Goal: Task Accomplishment & Management: Use online tool/utility

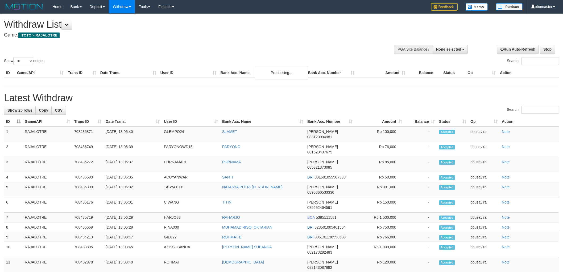
select select
select select "**"
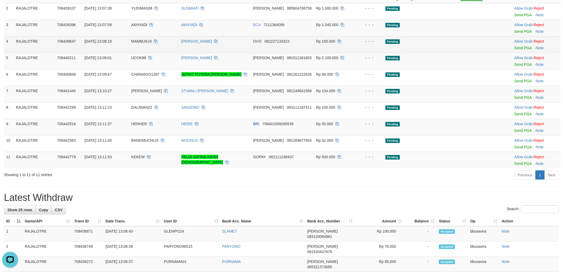
scroll to position [30, 0]
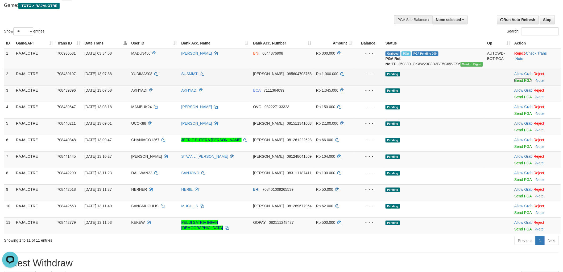
click at [523, 82] on link "Send PGA" at bounding box center [522, 80] width 17 height 4
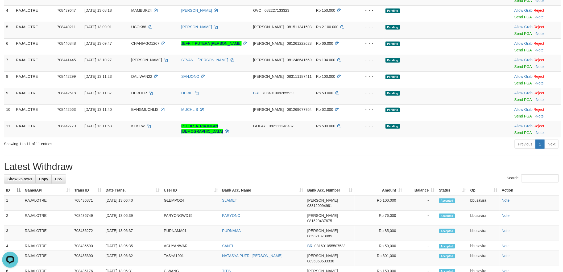
scroll to position [177, 0]
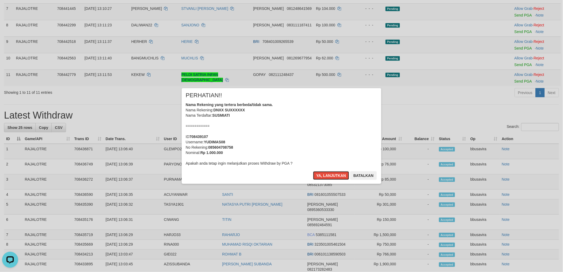
click at [313, 171] on button "Ya, lanjutkan" at bounding box center [331, 175] width 36 height 9
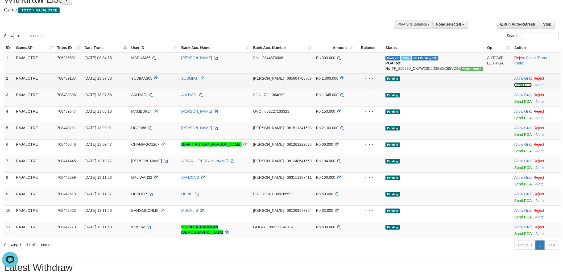
scroll to position [22, 0]
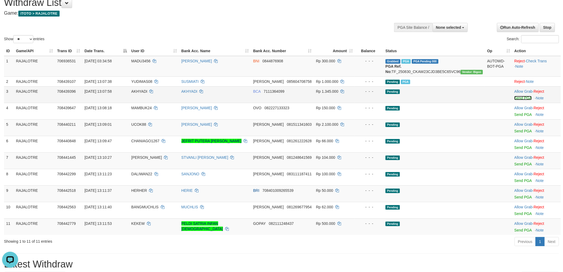
click at [517, 100] on link "Send PGA" at bounding box center [522, 98] width 17 height 4
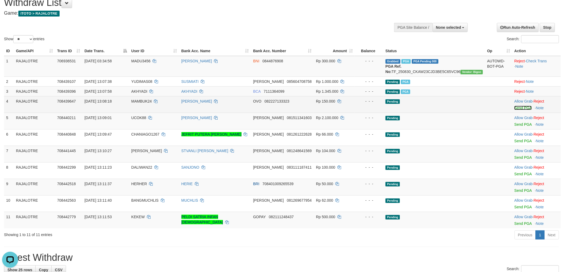
click at [520, 110] on link "Send PGA" at bounding box center [522, 108] width 17 height 4
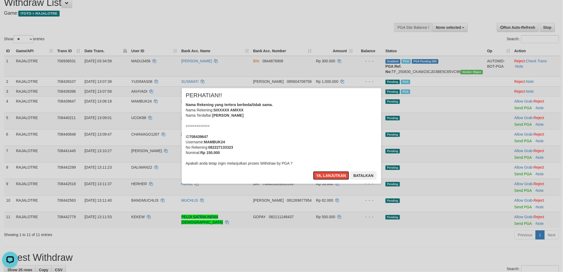
click at [313, 171] on button "Ya, lanjutkan" at bounding box center [331, 175] width 36 height 9
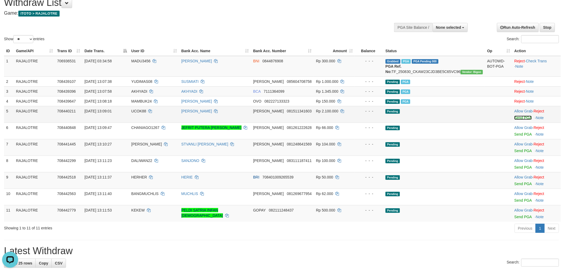
click at [519, 120] on link "Send PGA" at bounding box center [522, 117] width 17 height 4
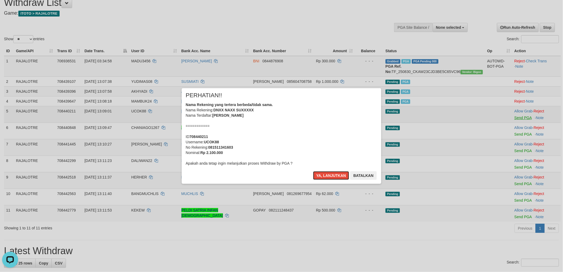
click at [313, 171] on button "Ya, lanjutkan" at bounding box center [331, 175] width 36 height 9
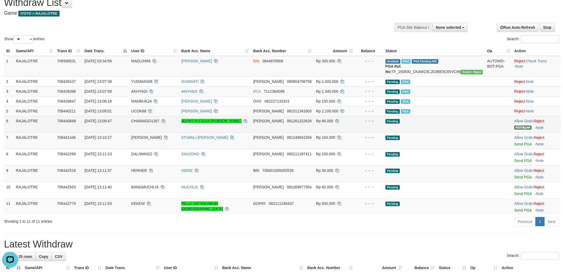
click at [522, 130] on link "Send PGA" at bounding box center [522, 127] width 17 height 4
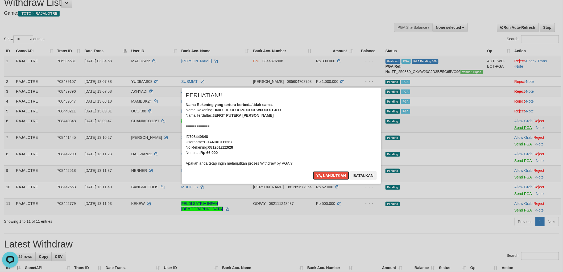
click at [313, 171] on button "Ya, lanjutkan" at bounding box center [331, 175] width 36 height 9
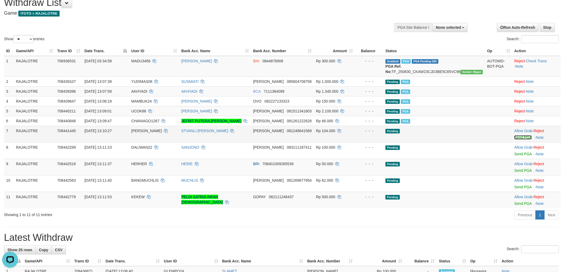
click at [521, 139] on link "Send PGA" at bounding box center [522, 137] width 17 height 4
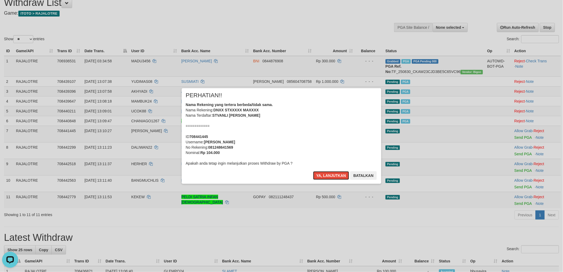
click at [313, 171] on button "Ya, lanjutkan" at bounding box center [331, 175] width 36 height 9
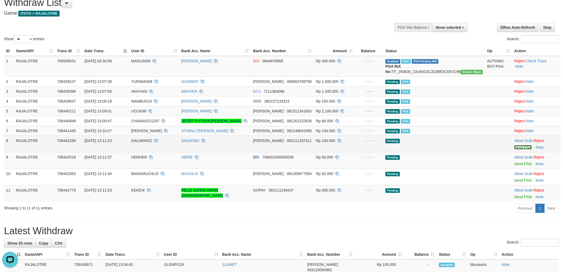
click at [518, 149] on link "Send PGA" at bounding box center [522, 147] width 17 height 4
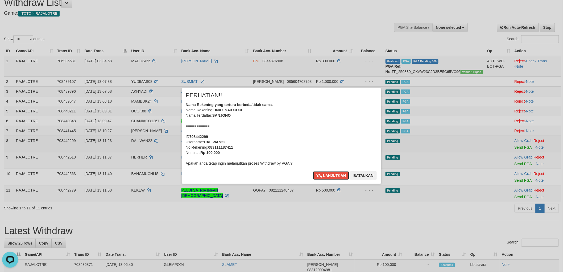
click at [313, 171] on button "Ya, lanjutkan" at bounding box center [331, 175] width 36 height 9
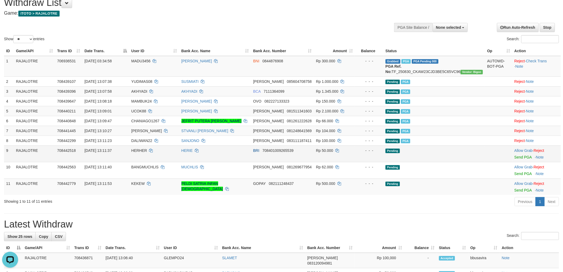
click at [518, 154] on div at bounding box center [536, 153] width 44 height 1
click at [518, 159] on link "Send PGA" at bounding box center [522, 157] width 17 height 4
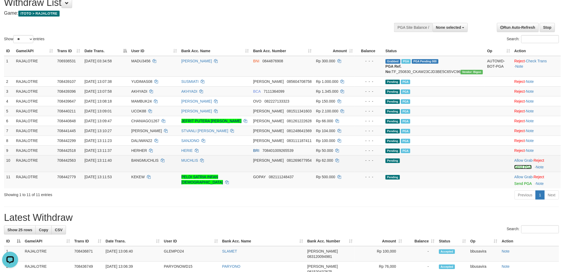
click at [520, 169] on link "Send PGA" at bounding box center [522, 167] width 17 height 4
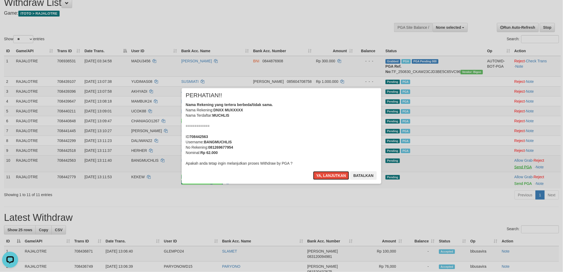
click at [313, 171] on button "Ya, lanjutkan" at bounding box center [331, 175] width 36 height 9
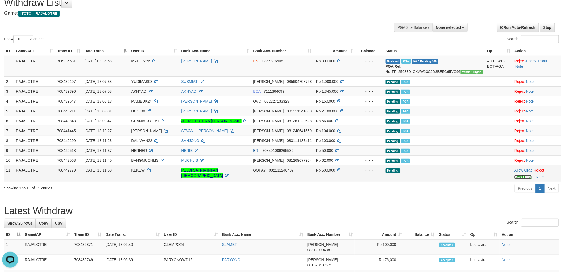
click at [525, 179] on link "Send PGA" at bounding box center [522, 176] width 17 height 4
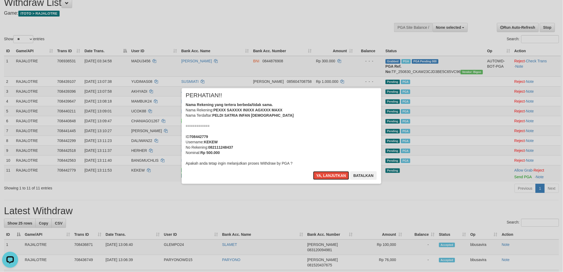
click at [313, 171] on button "Ya, lanjutkan" at bounding box center [331, 175] width 36 height 9
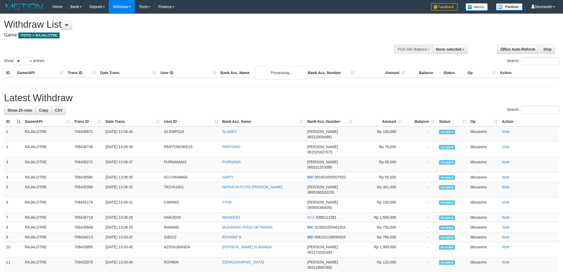
select select
select select "**"
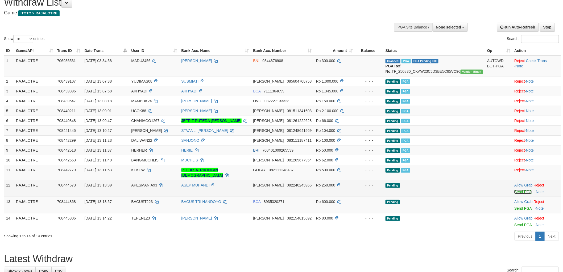
click at [519, 192] on link "Send PGA" at bounding box center [522, 191] width 17 height 4
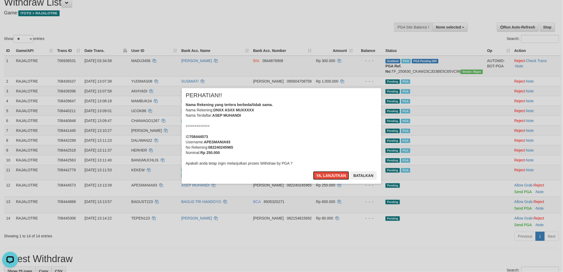
click at [313, 171] on button "Ya, lanjutkan" at bounding box center [331, 175] width 36 height 9
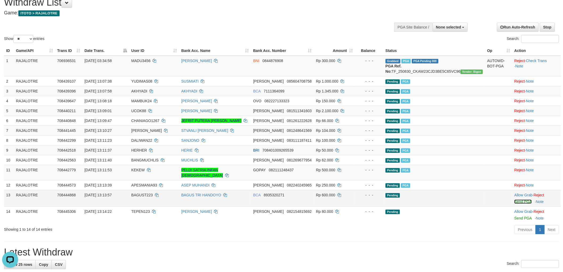
click at [521, 200] on link "Send PGA" at bounding box center [522, 201] width 17 height 4
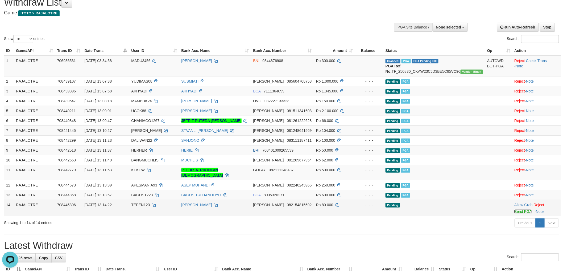
click at [516, 211] on link "Send PGA" at bounding box center [522, 211] width 17 height 4
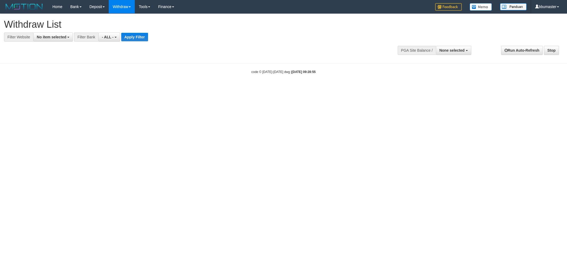
select select
click at [53, 33] on button "No item selected" at bounding box center [53, 36] width 40 height 9
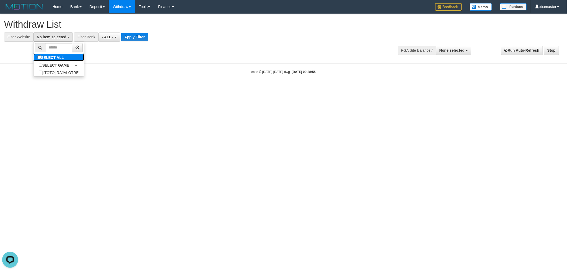
drag, startPoint x: 55, startPoint y: 60, endPoint x: 54, endPoint y: 55, distance: 5.1
click at [54, 55] on label "SELECT ALL" at bounding box center [52, 56] width 36 height 7
select select "***"
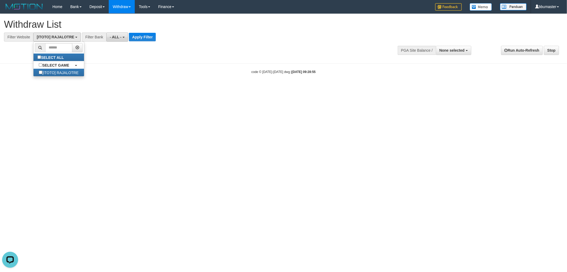
click at [118, 35] on span "- ALL -" at bounding box center [116, 37] width 12 height 4
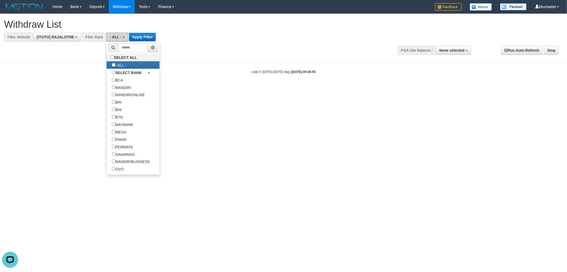
drag, startPoint x: 119, startPoint y: 35, endPoint x: 144, endPoint y: 34, distance: 25.0
click at [142, 33] on div "**********" at bounding box center [157, 36] width 314 height 9
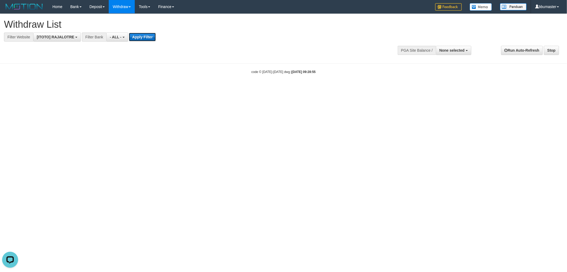
click at [144, 34] on button "Apply Filter" at bounding box center [142, 37] width 27 height 9
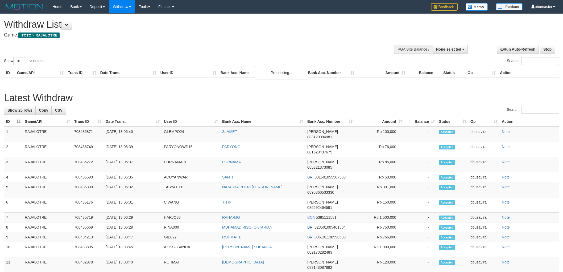
select select
select select "**"
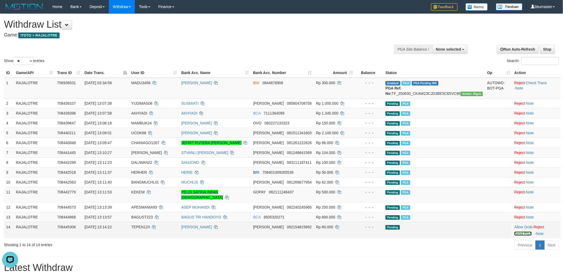
click at [514, 235] on link "Send PGA" at bounding box center [522, 233] width 17 height 4
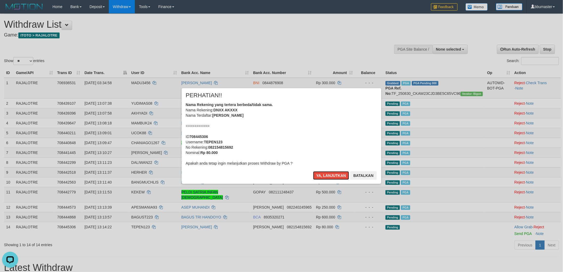
click at [303, 148] on div "Nama Rekening yang tertera berbeda/tidak sama. Nama Rekening: DNXX AKXXX Nama T…" at bounding box center [282, 134] width 192 height 64
click at [313, 171] on button "Ya, lanjutkan" at bounding box center [331, 175] width 36 height 9
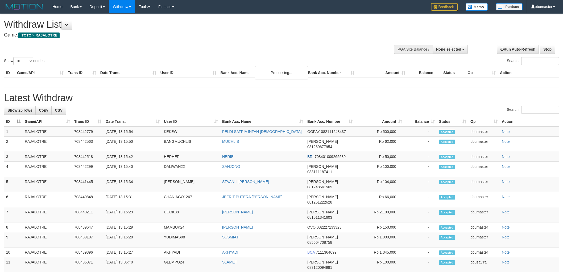
select select
select select "**"
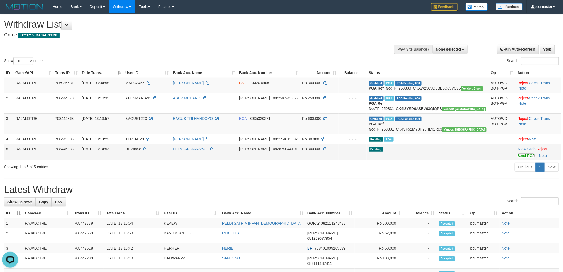
click at [522, 157] on link "Send PGA" at bounding box center [525, 155] width 17 height 4
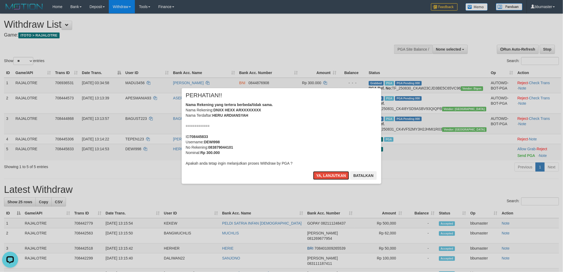
click at [313, 171] on button "Ya, lanjutkan" at bounding box center [331, 175] width 36 height 9
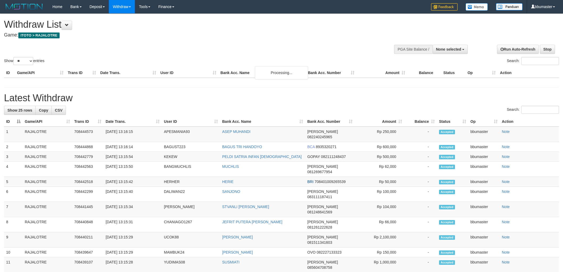
select select
select select "**"
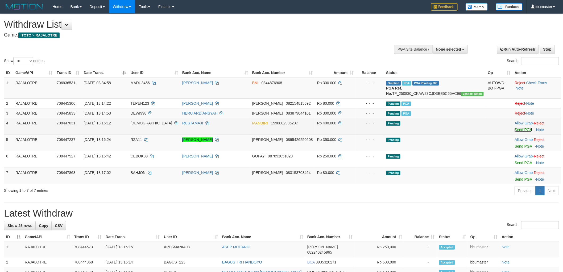
click at [519, 132] on link "Send PGA" at bounding box center [522, 129] width 17 height 4
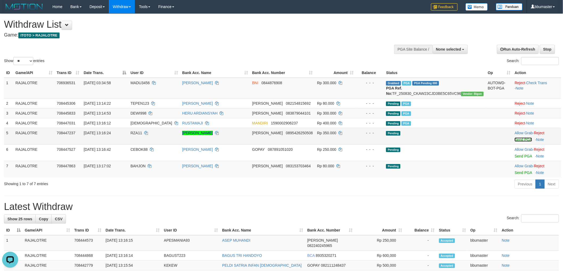
click at [517, 142] on link "Send PGA" at bounding box center [522, 139] width 17 height 4
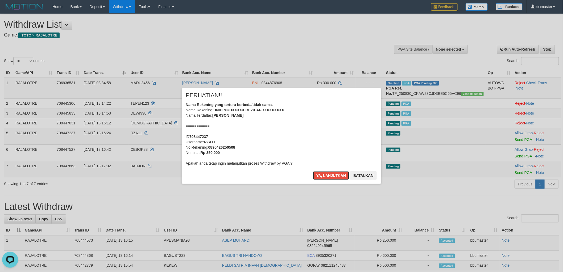
click at [313, 171] on button "Ya, lanjutkan" at bounding box center [331, 175] width 36 height 9
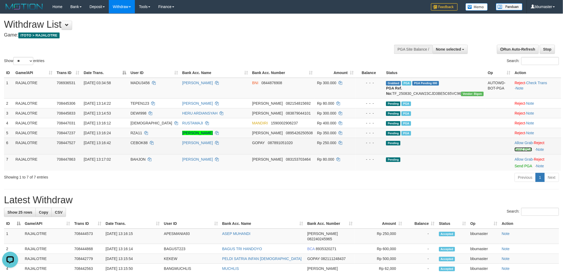
click at [522, 151] on link "Send PGA" at bounding box center [522, 149] width 17 height 4
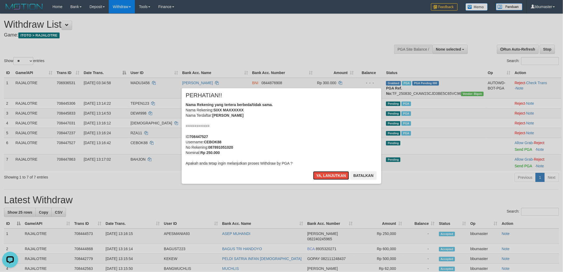
click at [313, 171] on button "Ya, lanjutkan" at bounding box center [331, 175] width 36 height 9
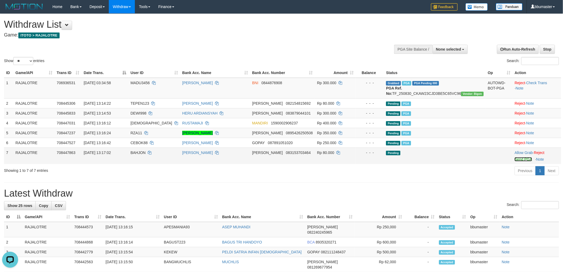
click at [517, 161] on link "Send PGA" at bounding box center [522, 159] width 17 height 4
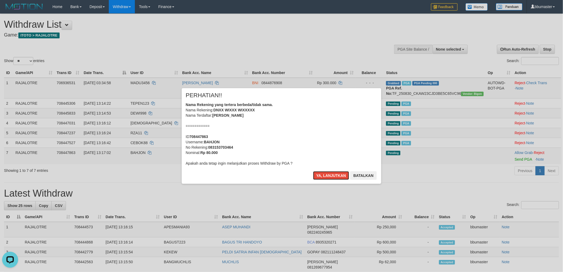
click at [313, 171] on button "Ya, lanjutkan" at bounding box center [331, 175] width 36 height 9
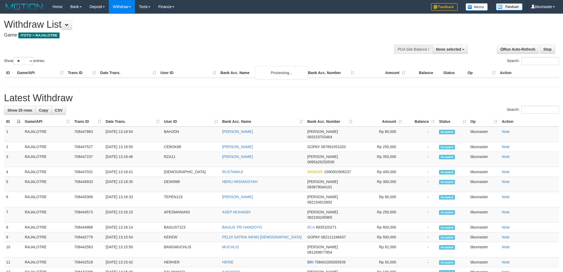
select select
select select "**"
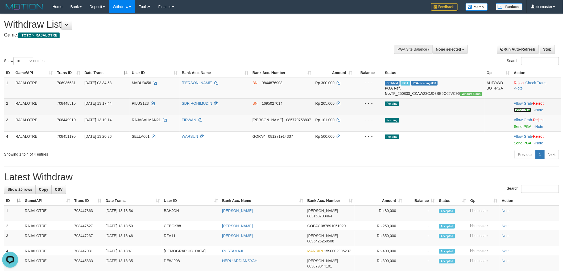
click at [524, 112] on link "Send PGA" at bounding box center [522, 110] width 17 height 4
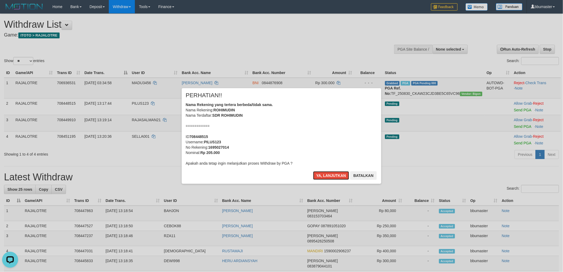
click at [313, 171] on button "Ya, lanjutkan" at bounding box center [331, 175] width 36 height 9
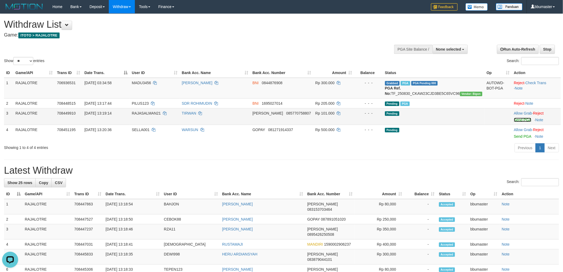
click at [520, 122] on link "Send PGA" at bounding box center [522, 120] width 17 height 4
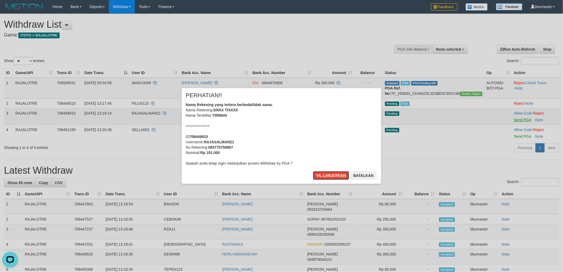
click at [313, 171] on button "Ya, lanjutkan" at bounding box center [331, 175] width 36 height 9
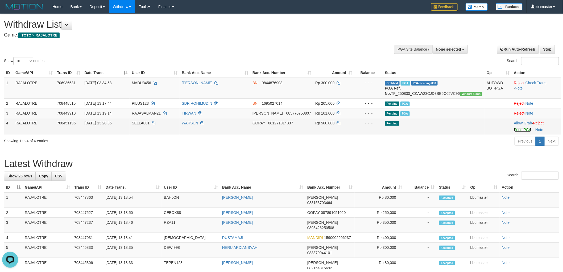
click at [518, 132] on link "Send PGA" at bounding box center [522, 129] width 17 height 4
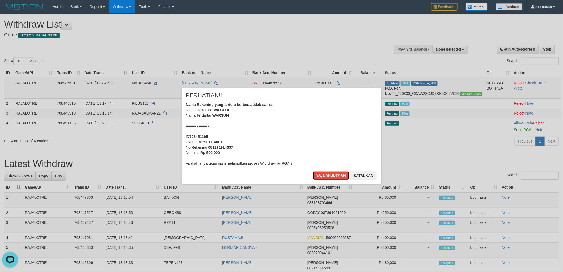
click at [313, 171] on button "Ya, lanjutkan" at bounding box center [331, 175] width 36 height 9
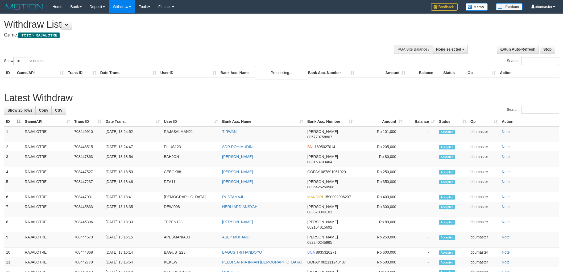
select select
select select "**"
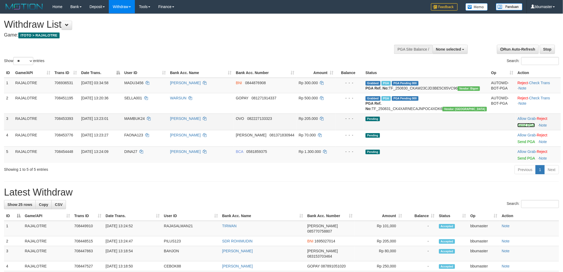
click at [520, 127] on link "Send PGA" at bounding box center [525, 125] width 17 height 4
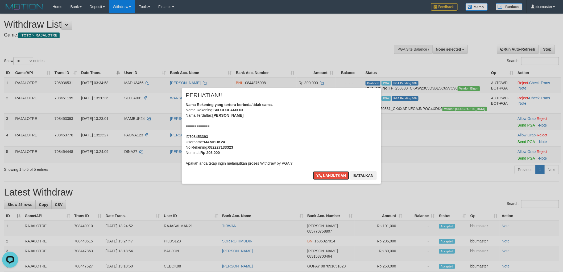
click at [313, 171] on button "Ya, lanjutkan" at bounding box center [331, 175] width 36 height 9
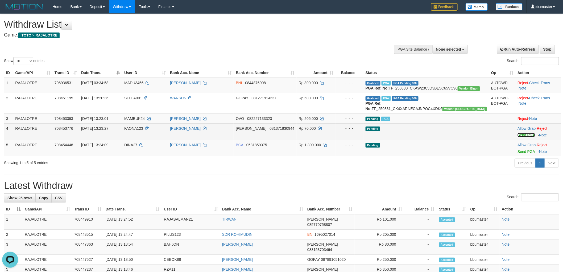
click at [517, 137] on link "Send PGA" at bounding box center [525, 135] width 17 height 4
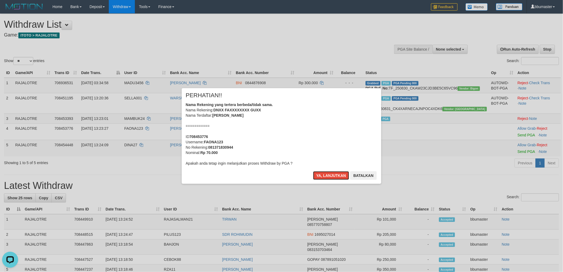
click at [313, 171] on button "Ya, lanjutkan" at bounding box center [331, 175] width 36 height 9
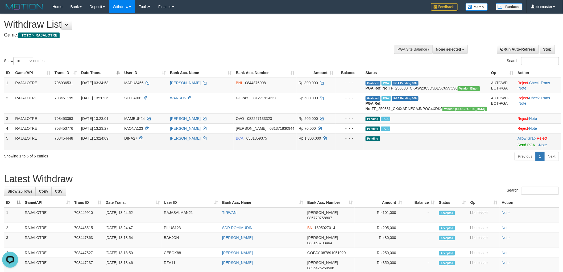
click at [521, 149] on td "Allow Grab · Reject Send PGA · Note" at bounding box center [537, 141] width 45 height 16
click at [523, 147] on link "Send PGA" at bounding box center [525, 145] width 17 height 4
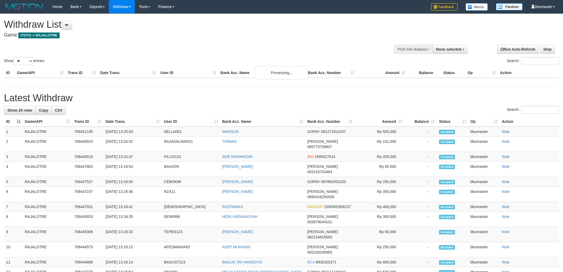
select select
select select "**"
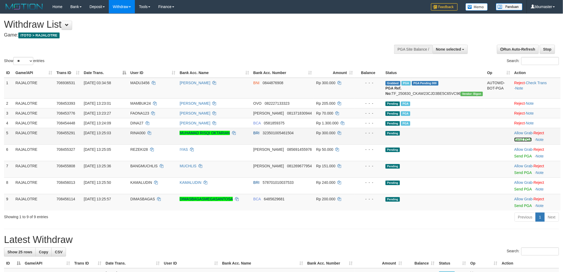
click at [518, 142] on link "Send PGA" at bounding box center [522, 139] width 17 height 4
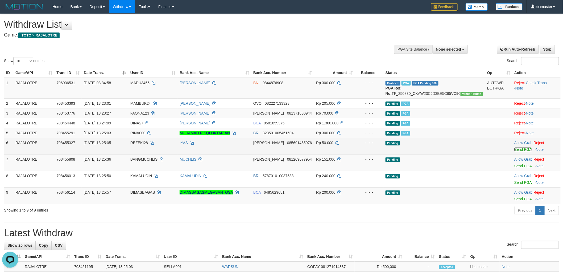
click at [518, 151] on link "Send PGA" at bounding box center [522, 149] width 17 height 4
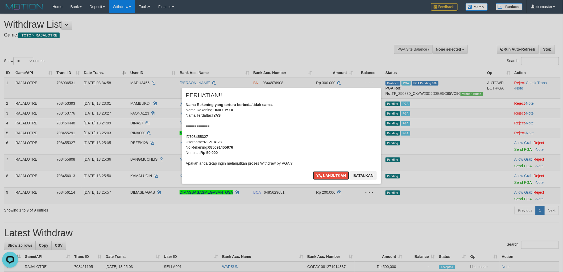
click at [313, 171] on button "Ya, lanjutkan" at bounding box center [331, 175] width 36 height 9
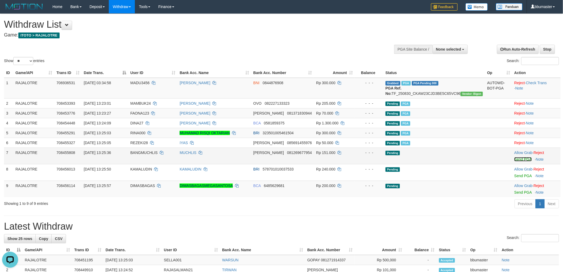
click at [519, 161] on link "Send PGA" at bounding box center [522, 159] width 17 height 4
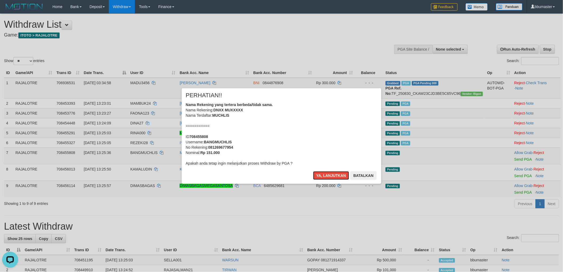
click at [313, 171] on button "Ya, lanjutkan" at bounding box center [331, 175] width 36 height 9
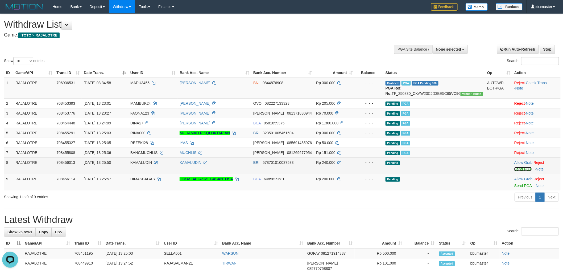
click at [520, 171] on link "Send PGA" at bounding box center [522, 169] width 17 height 4
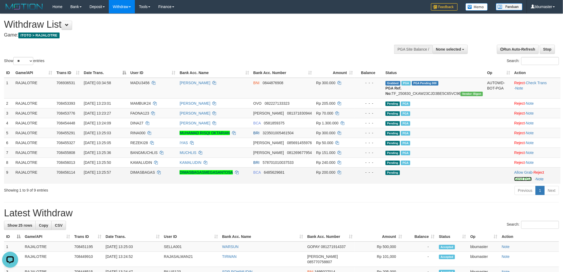
click at [518, 181] on link "Send PGA" at bounding box center [522, 179] width 17 height 4
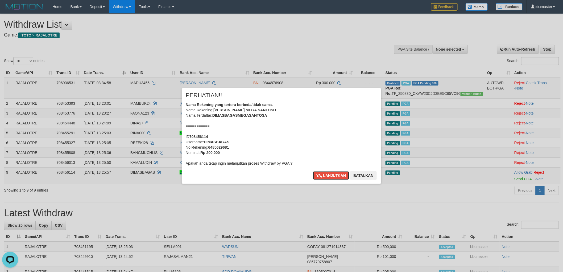
click at [332, 115] on div "Nama Rekening yang tertera berbeda/tidak sama. Nama Rekening: DIMAS BAGAS MEGA …" at bounding box center [282, 134] width 192 height 64
click at [313, 171] on button "Ya, lanjutkan" at bounding box center [331, 175] width 36 height 9
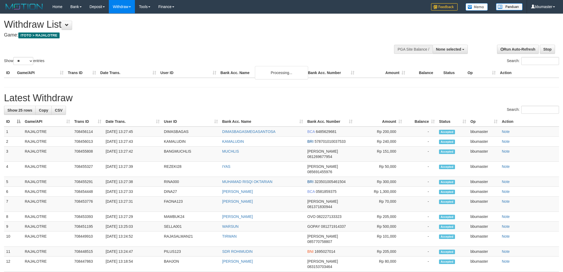
select select
select select "**"
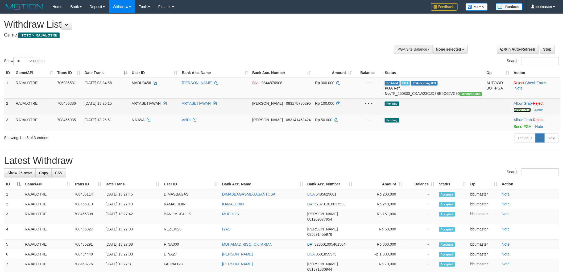
click at [514, 112] on link "Send PGA" at bounding box center [522, 110] width 17 height 4
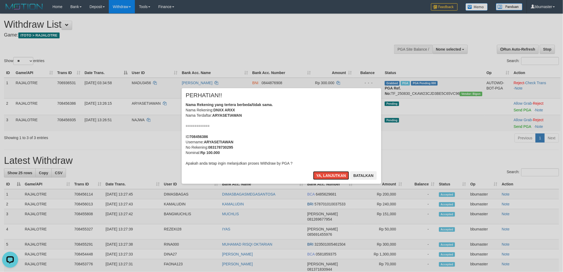
click at [313, 171] on button "Ya, lanjutkan" at bounding box center [331, 175] width 36 height 9
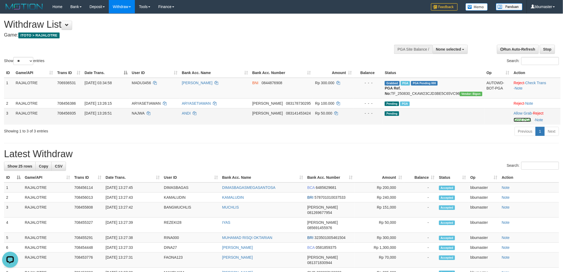
click at [522, 122] on link "Send PGA" at bounding box center [522, 120] width 17 height 4
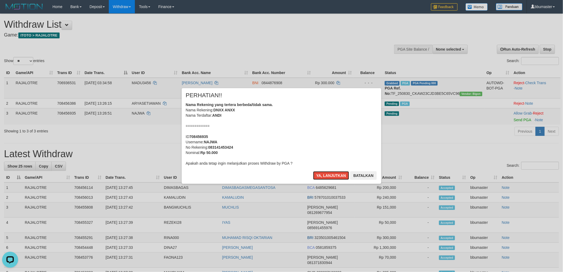
click at [313, 171] on button "Ya, lanjutkan" at bounding box center [331, 175] width 36 height 9
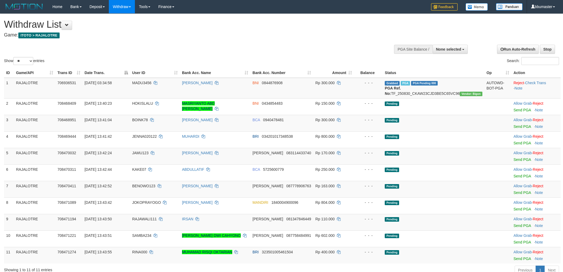
select select
select select "**"
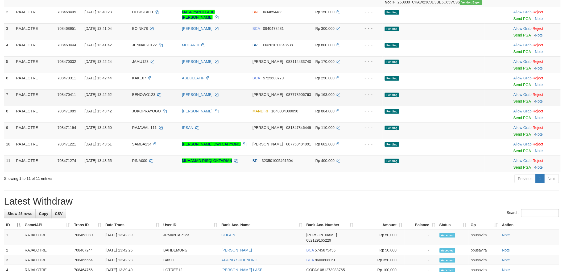
scroll to position [30, 0]
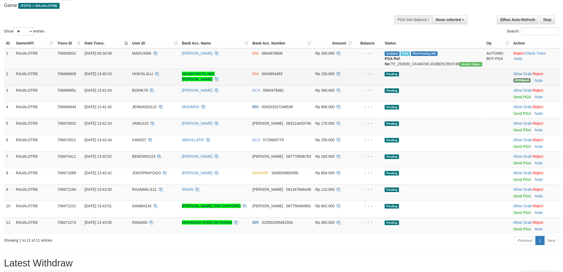
click at [524, 82] on link "Send PGA" at bounding box center [521, 80] width 17 height 4
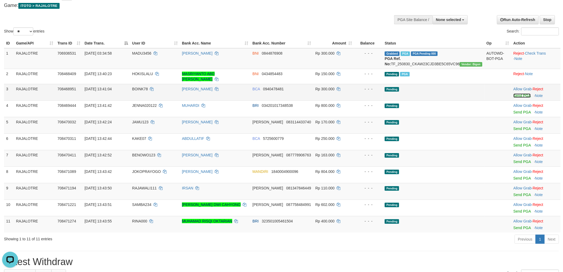
click at [524, 96] on link "Send PGA" at bounding box center [521, 95] width 17 height 4
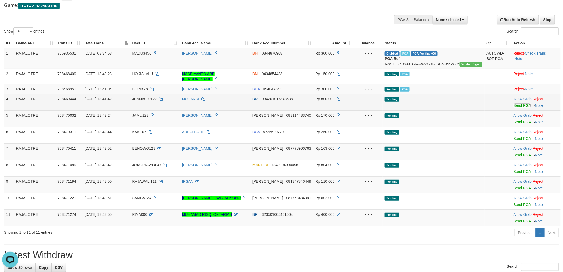
click at [519, 105] on link "Send PGA" at bounding box center [521, 105] width 17 height 4
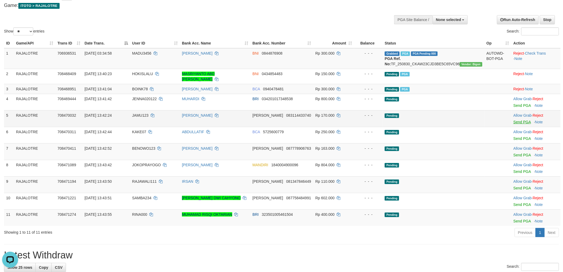
click at [521, 121] on link "Send PGA" at bounding box center [521, 122] width 17 height 4
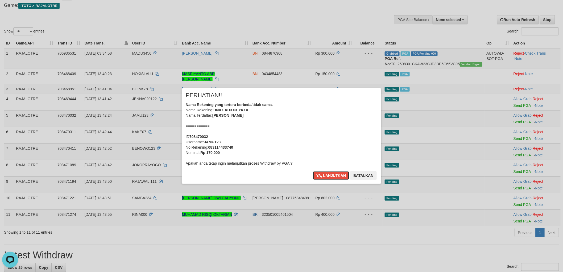
click at [313, 171] on button "Ya, lanjutkan" at bounding box center [331, 175] width 36 height 9
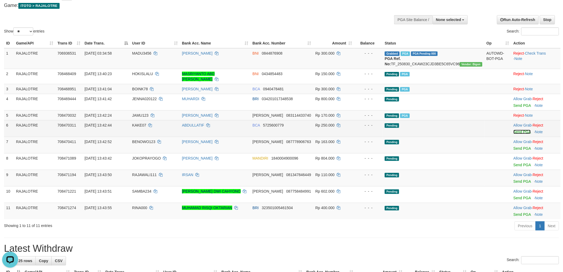
click at [519, 130] on link "Send PGA" at bounding box center [521, 132] width 17 height 4
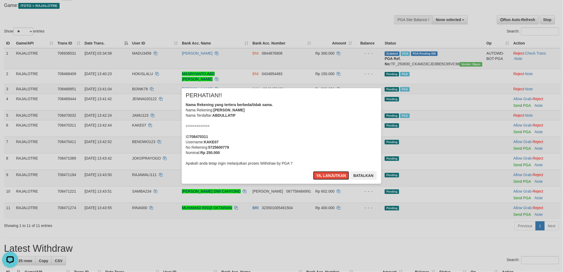
click at [313, 171] on button "Ya, lanjutkan" at bounding box center [331, 175] width 36 height 9
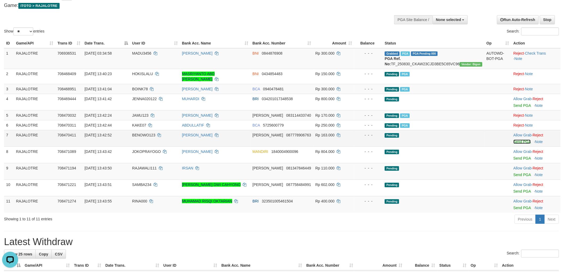
click at [522, 139] on link "Send PGA" at bounding box center [521, 141] width 17 height 4
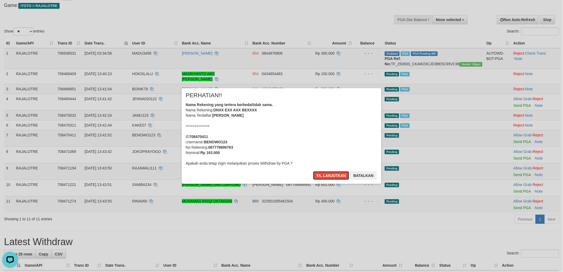
click at [313, 171] on button "Ya, lanjutkan" at bounding box center [331, 175] width 36 height 9
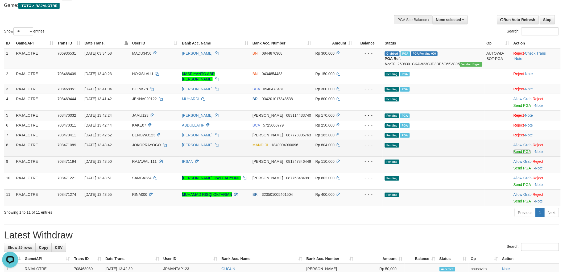
click at [519, 151] on link "Send PGA" at bounding box center [521, 151] width 17 height 4
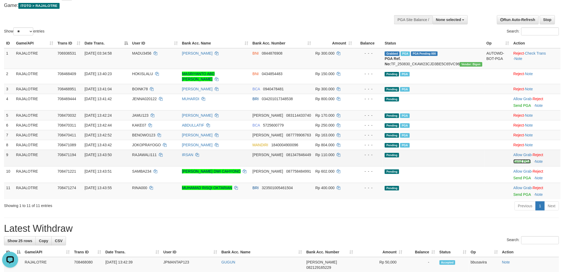
click at [518, 161] on link "Send PGA" at bounding box center [521, 161] width 17 height 4
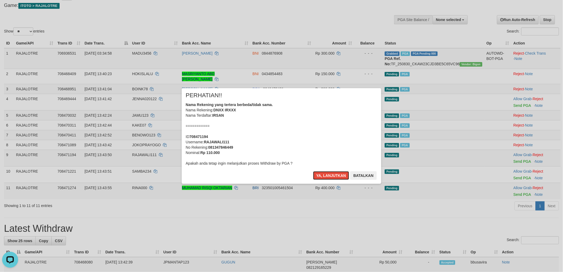
click at [313, 171] on button "Ya, lanjutkan" at bounding box center [331, 175] width 36 height 9
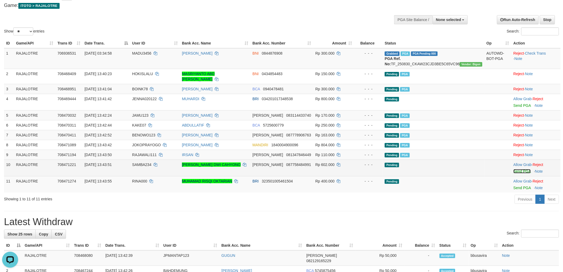
click at [520, 171] on link "Send PGA" at bounding box center [521, 171] width 17 height 4
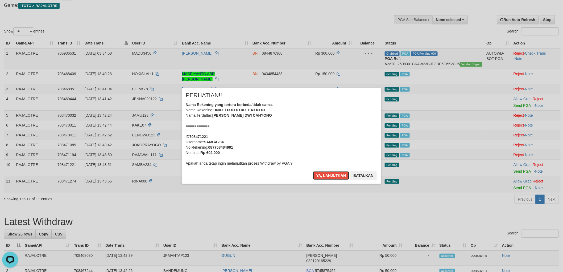
click at [313, 171] on button "Ya, lanjutkan" at bounding box center [331, 175] width 36 height 9
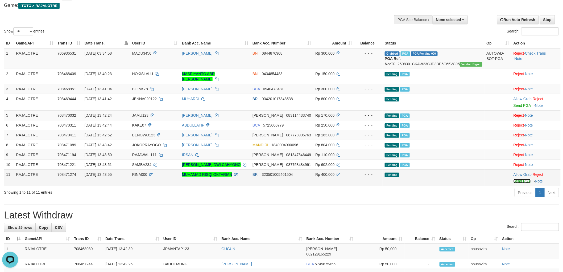
click at [520, 180] on link "Send PGA" at bounding box center [521, 181] width 17 height 4
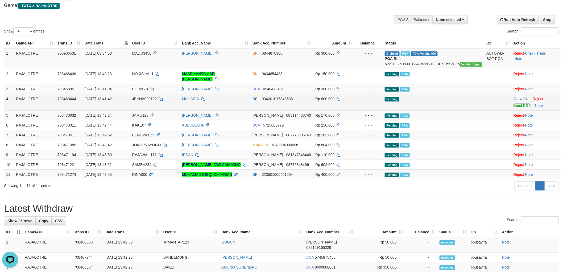
click at [514, 104] on link "Send PGA" at bounding box center [521, 105] width 17 height 4
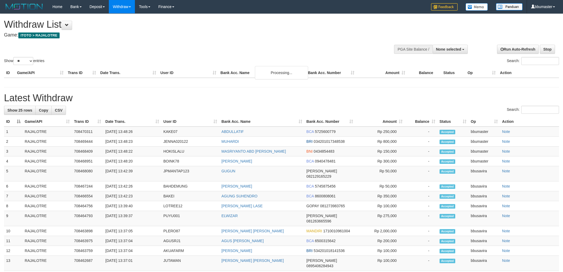
select select
select select "**"
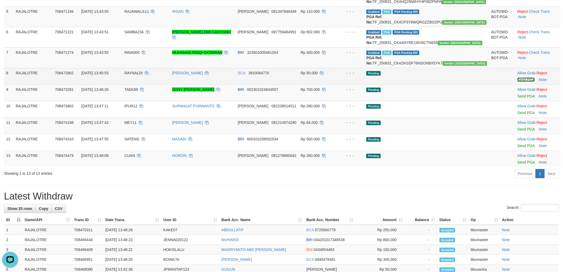
click at [518, 82] on link "Send PGA" at bounding box center [525, 79] width 17 height 4
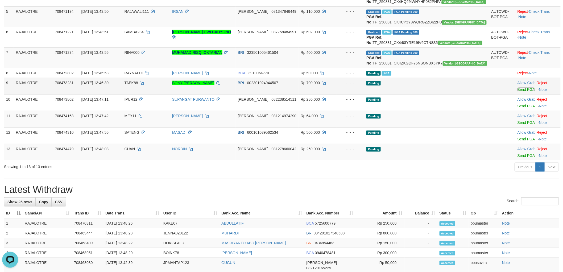
click at [521, 92] on link "Send PGA" at bounding box center [525, 89] width 17 height 4
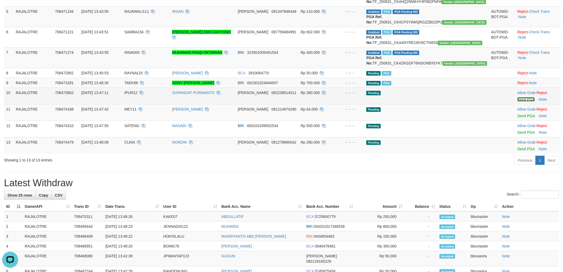
click at [517, 101] on link "Send PGA" at bounding box center [525, 99] width 17 height 4
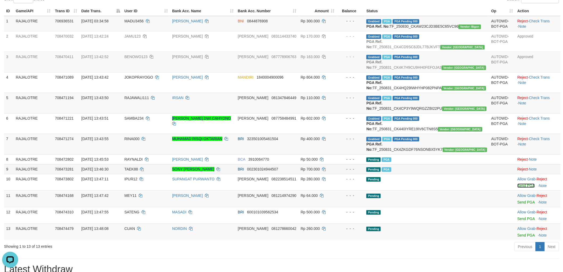
scroll to position [59, 0]
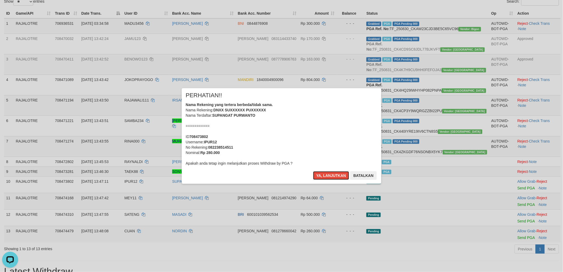
click at [313, 171] on button "Ya, lanjutkan" at bounding box center [331, 175] width 36 height 9
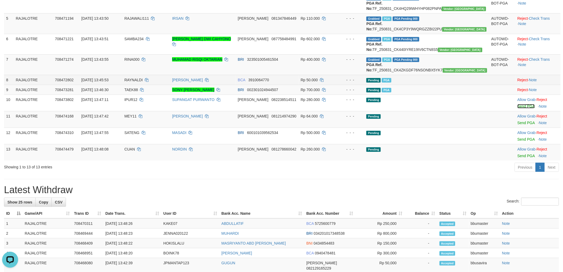
scroll to position [148, 0]
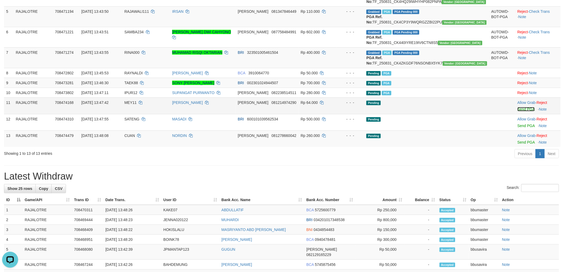
click at [518, 111] on link "Send PGA" at bounding box center [525, 109] width 17 height 4
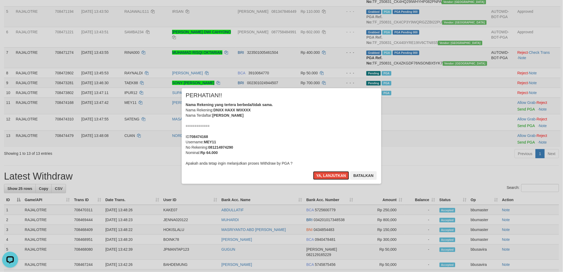
click at [313, 171] on button "Ya, lanjutkan" at bounding box center [331, 175] width 36 height 9
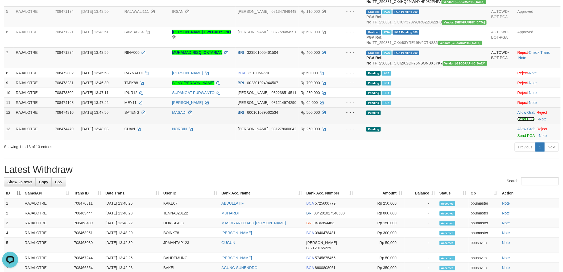
click at [518, 121] on link "Send PGA" at bounding box center [525, 119] width 17 height 4
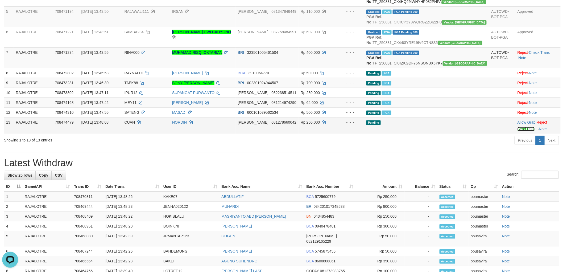
click at [517, 131] on link "Send PGA" at bounding box center [525, 129] width 17 height 4
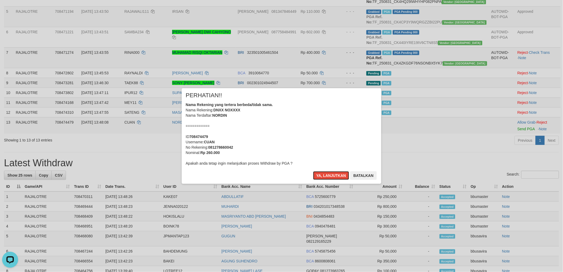
click at [313, 171] on button "Ya, lanjutkan" at bounding box center [331, 175] width 36 height 9
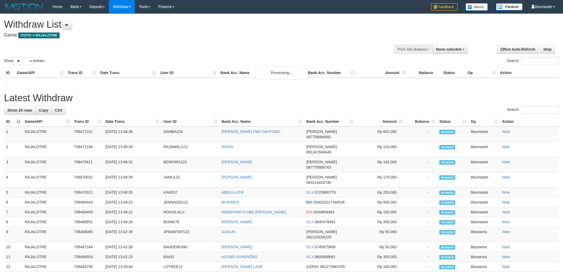
select select
select select "**"
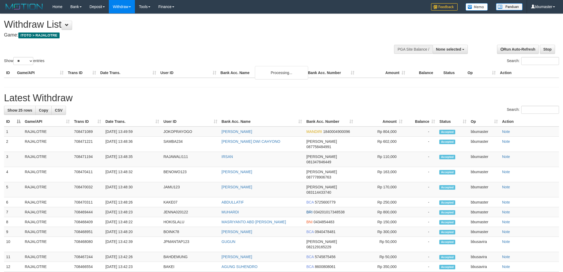
select select
select select "**"
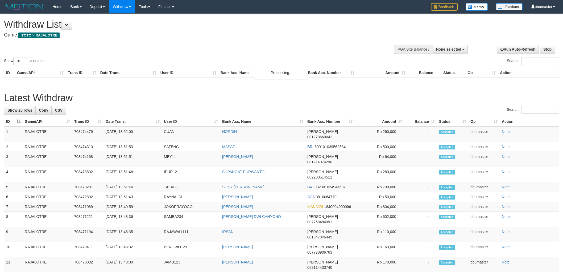
select select
select select "**"
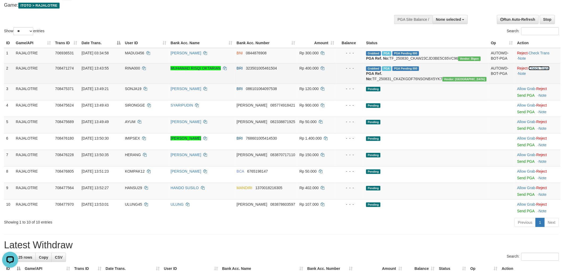
click at [538, 70] on link "Check Trans" at bounding box center [539, 68] width 21 height 4
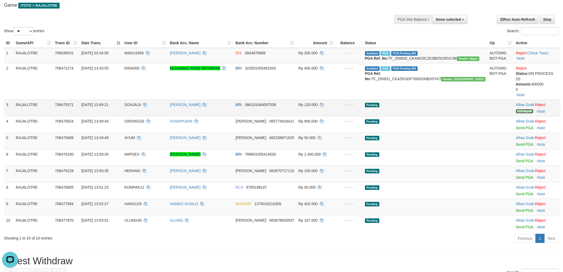
click at [517, 113] on link "Send PGA" at bounding box center [524, 111] width 17 height 4
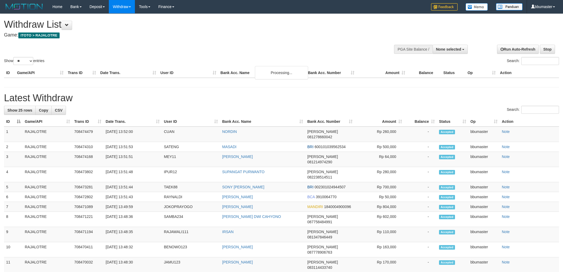
select select
select select "**"
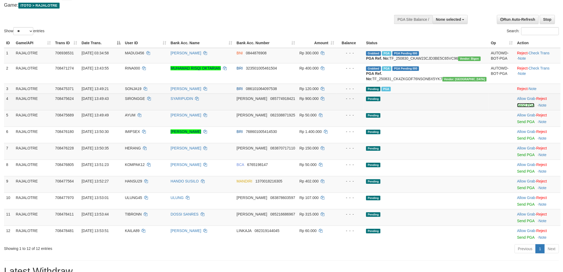
click at [518, 107] on link "Send PGA" at bounding box center [525, 105] width 17 height 4
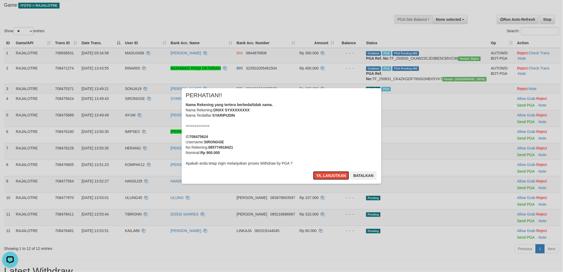
click at [313, 171] on button "Ya, lanjutkan" at bounding box center [331, 175] width 36 height 9
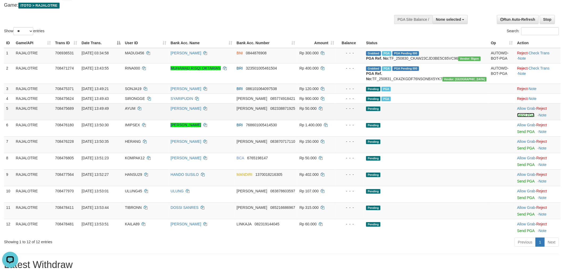
click at [521, 117] on link "Send PGA" at bounding box center [525, 115] width 17 height 4
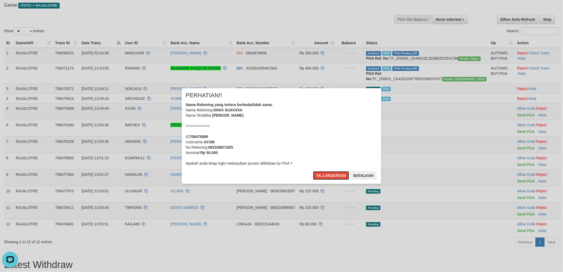
click at [313, 171] on button "Ya, lanjutkan" at bounding box center [331, 175] width 36 height 9
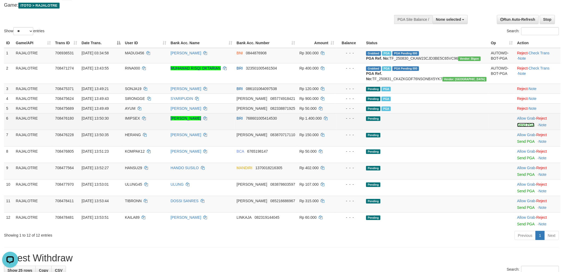
click at [518, 127] on link "Send PGA" at bounding box center [525, 125] width 17 height 4
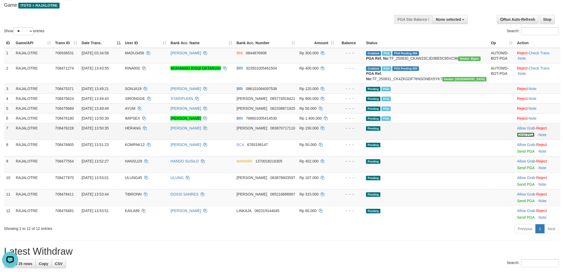
click at [518, 137] on link "Send PGA" at bounding box center [525, 134] width 17 height 4
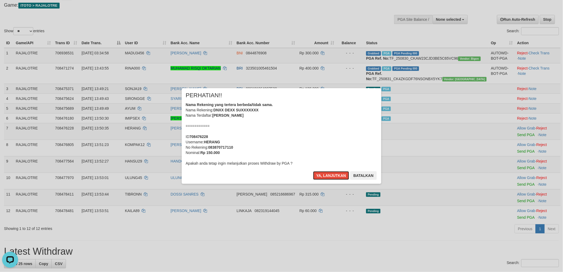
click at [313, 171] on button "Ya, lanjutkan" at bounding box center [331, 175] width 36 height 9
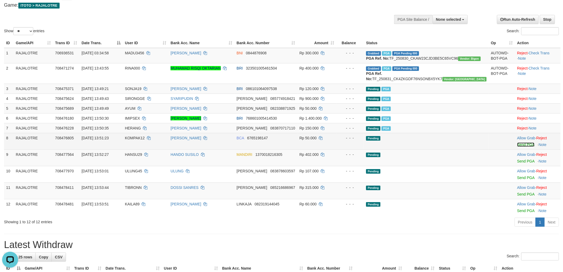
click at [517, 147] on link "Send PGA" at bounding box center [525, 144] width 17 height 4
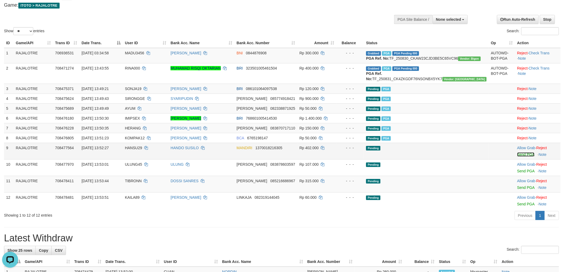
click at [518, 156] on link "Send PGA" at bounding box center [525, 154] width 17 height 4
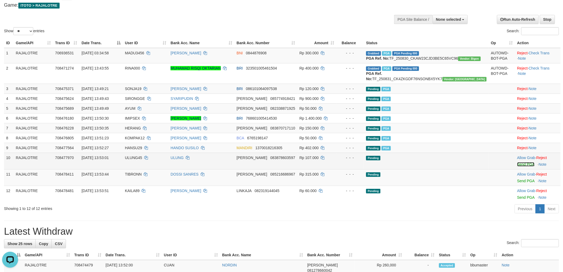
click at [517, 166] on link "Send PGA" at bounding box center [525, 164] width 17 height 4
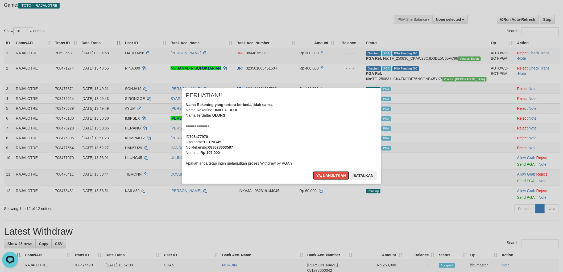
click at [316, 153] on div "Nama Rekening yang tertera berbeda/tidak sama. Nama Rekening: DNXX ULXXX Nama T…" at bounding box center [282, 134] width 192 height 64
click at [313, 171] on button "Ya, lanjutkan" at bounding box center [331, 175] width 36 height 9
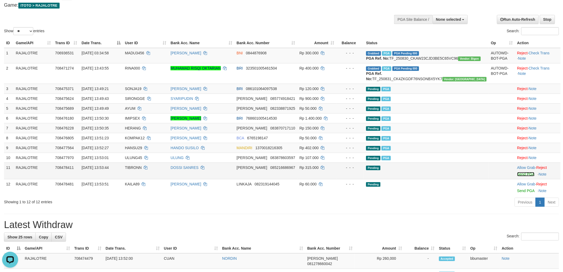
click at [521, 176] on link "Send PGA" at bounding box center [525, 174] width 17 height 4
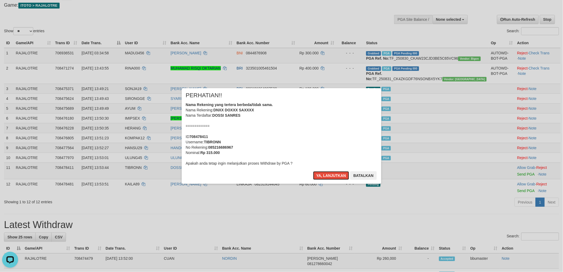
click at [313, 171] on button "Ya, lanjutkan" at bounding box center [331, 175] width 36 height 9
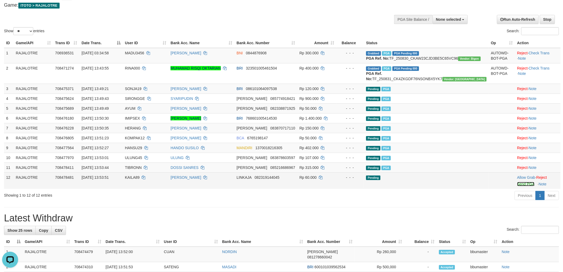
click at [518, 186] on link "Send PGA" at bounding box center [525, 184] width 17 height 4
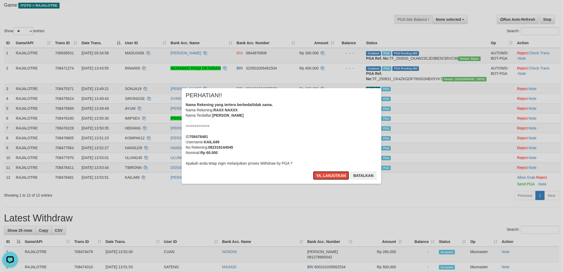
click at [313, 171] on button "Ya, lanjutkan" at bounding box center [331, 175] width 36 height 9
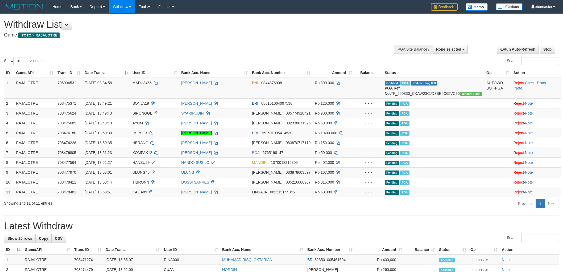
select select
select select "**"
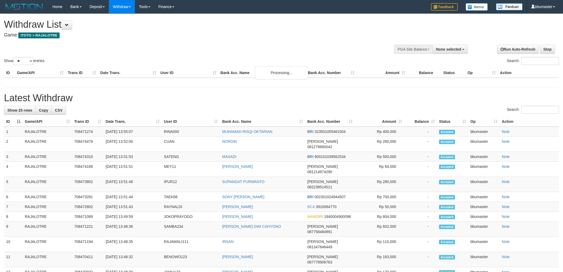
select select
select select "**"
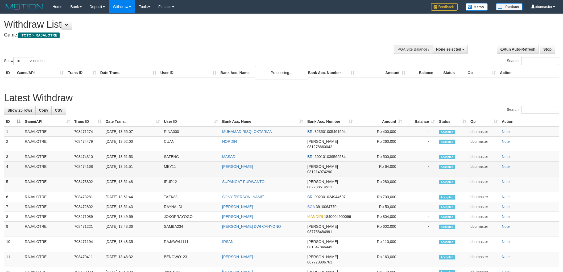
scroll to position [30, 0]
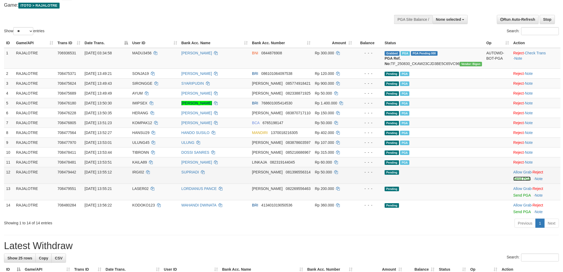
click at [519, 181] on link "Send PGA" at bounding box center [521, 178] width 17 height 4
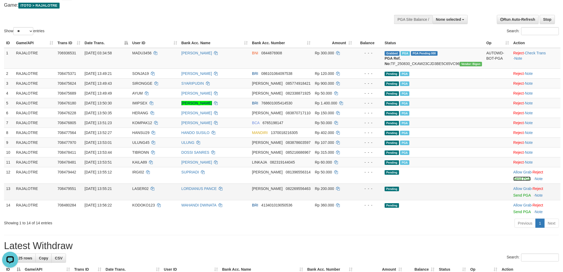
scroll to position [0, 0]
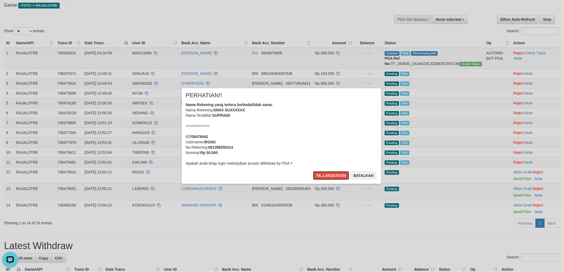
click at [313, 171] on button "Ya, lanjutkan" at bounding box center [331, 175] width 36 height 9
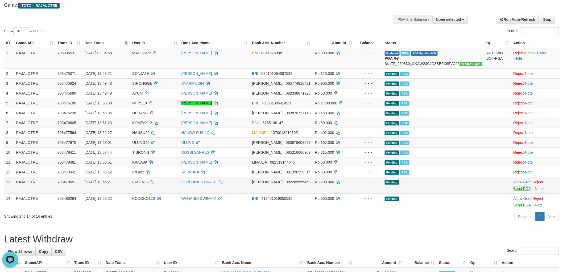
click at [516, 190] on link "Send PGA" at bounding box center [521, 188] width 17 height 4
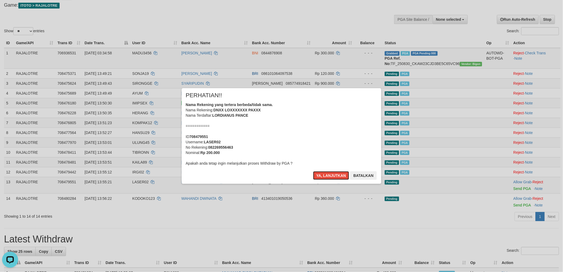
click at [313, 171] on button "Ya, lanjutkan" at bounding box center [331, 175] width 36 height 9
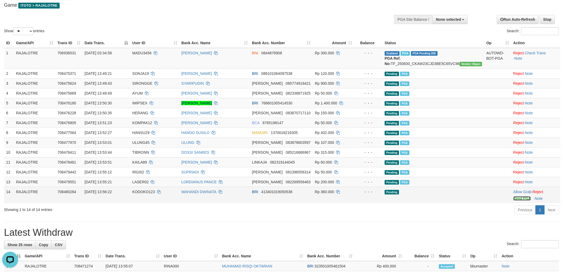
click at [518, 200] on link "Send PGA" at bounding box center [521, 198] width 17 height 4
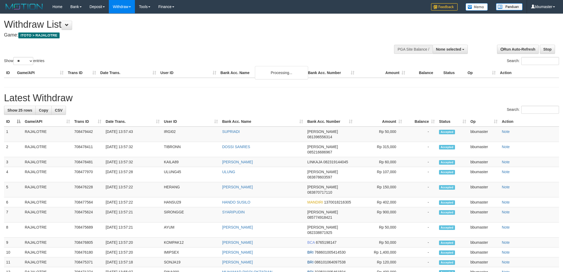
select select
select select "**"
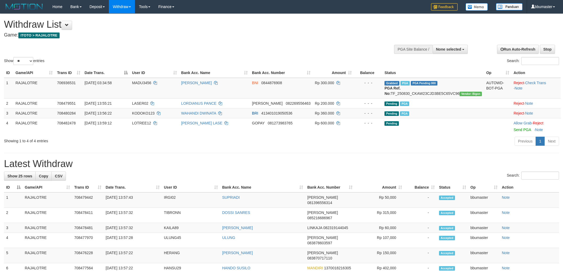
select select
select select "**"
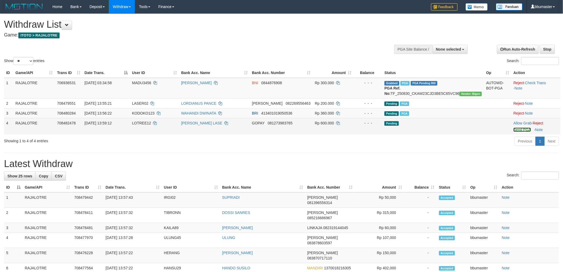
click at [514, 132] on link "Send PGA" at bounding box center [521, 129] width 17 height 4
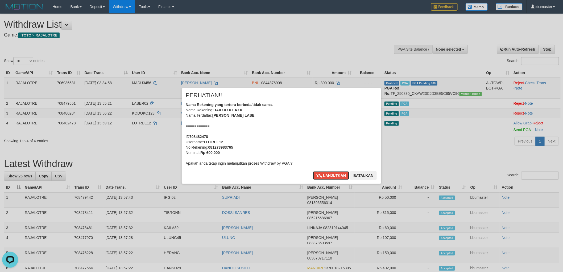
click at [313, 171] on button "Ya, lanjutkan" at bounding box center [331, 175] width 36 height 9
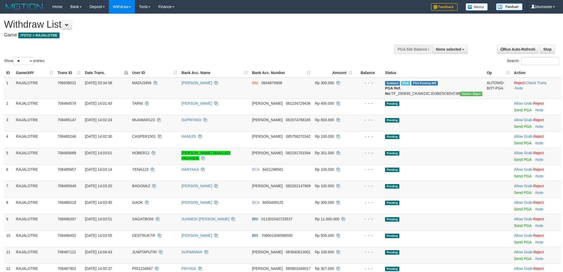
select select
select select "**"
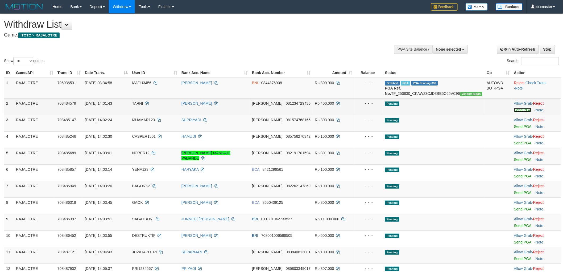
click at [514, 112] on link "Send PGA" at bounding box center [522, 110] width 17 height 4
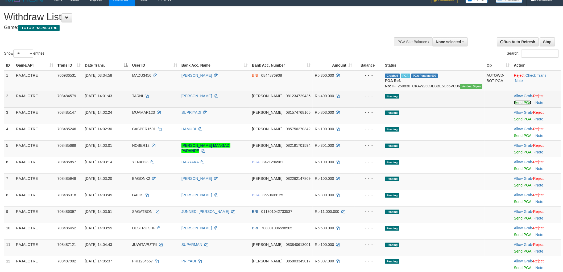
scroll to position [30, 0]
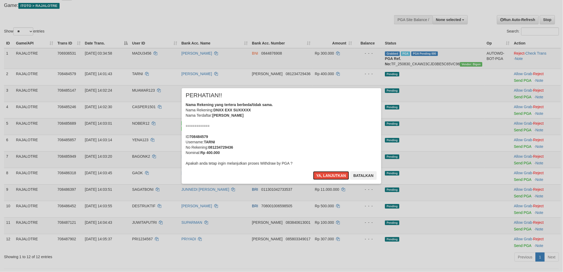
click at [313, 171] on button "Ya, lanjutkan" at bounding box center [331, 175] width 36 height 9
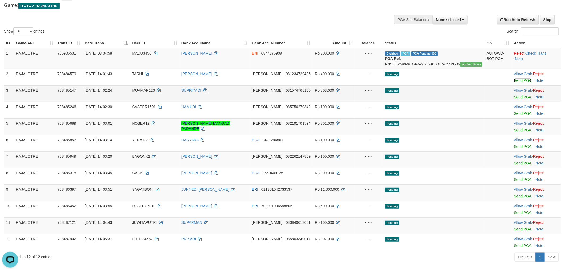
scroll to position [0, 0]
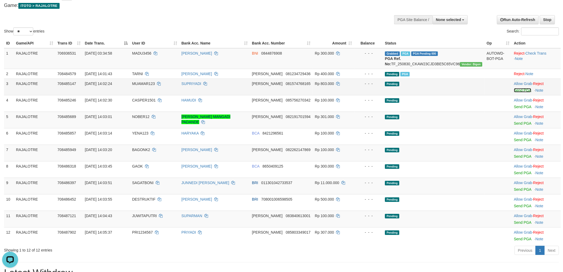
click at [517, 92] on link "Send PGA" at bounding box center [522, 90] width 17 height 4
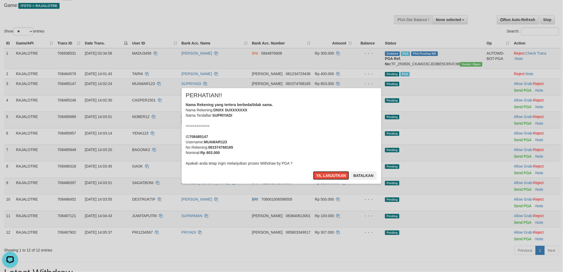
click at [313, 171] on button "Ya, lanjutkan" at bounding box center [331, 175] width 36 height 9
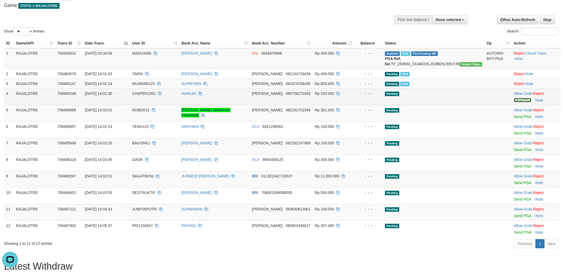
click at [520, 102] on link "Send PGA" at bounding box center [522, 100] width 17 height 4
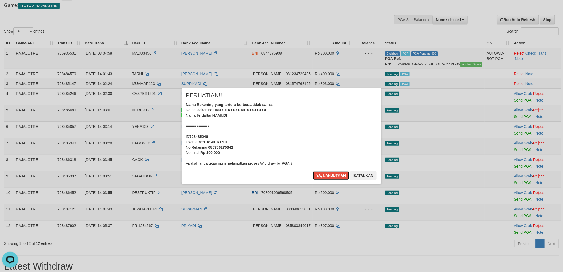
click at [313, 171] on button "Ya, lanjutkan" at bounding box center [331, 175] width 36 height 9
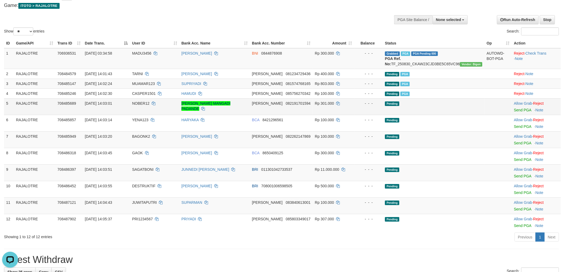
click at [515, 115] on td "Allow Grab · Reject Send PGA · Note" at bounding box center [536, 106] width 49 height 16
click at [515, 112] on link "Send PGA" at bounding box center [522, 110] width 17 height 4
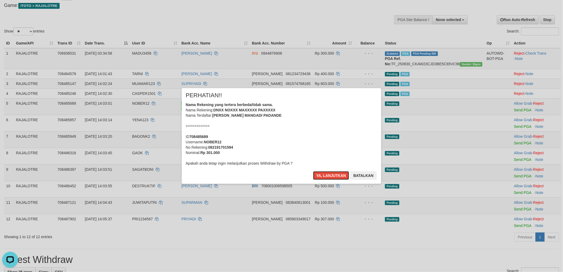
click at [313, 171] on button "Ya, lanjutkan" at bounding box center [331, 175] width 36 height 9
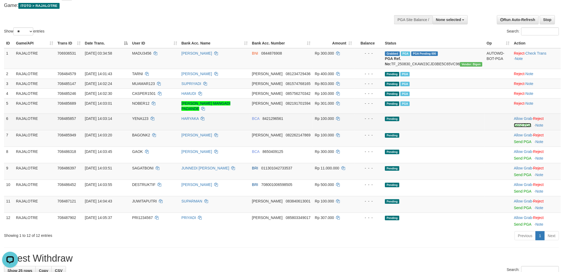
click at [517, 125] on link "Send PGA" at bounding box center [522, 125] width 17 height 4
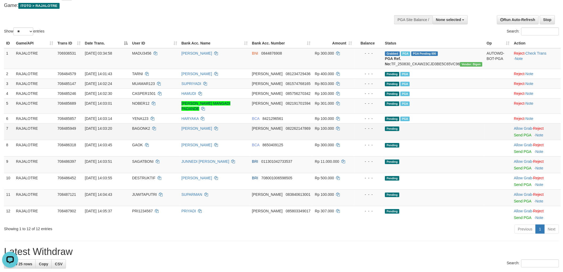
click at [520, 131] on div at bounding box center [536, 131] width 45 height 1
click at [520, 133] on link "Send PGA" at bounding box center [522, 135] width 17 height 4
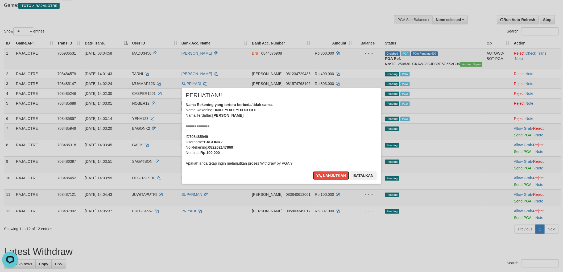
click at [313, 171] on button "Ya, lanjutkan" at bounding box center [331, 175] width 36 height 9
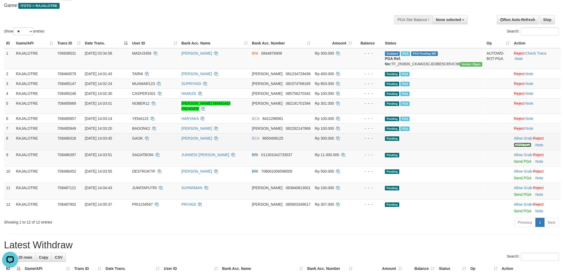
click at [520, 145] on link "Send PGA" at bounding box center [522, 145] width 17 height 4
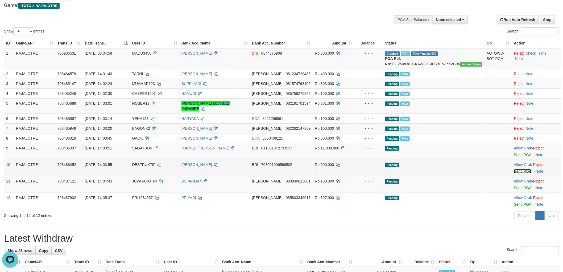
click at [517, 169] on link "Send PGA" at bounding box center [522, 171] width 17 height 4
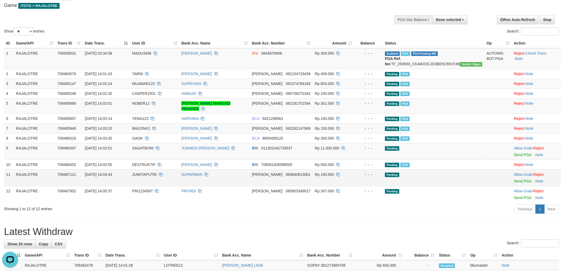
click at [517, 178] on td "Allow Grab · Reject Send PGA · Note" at bounding box center [536, 177] width 49 height 16
click at [517, 180] on link "Send PGA" at bounding box center [522, 181] width 17 height 4
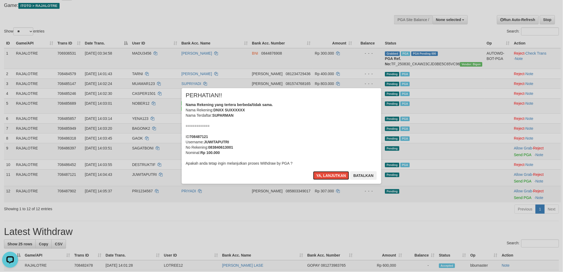
click at [313, 171] on button "Ya, lanjutkan" at bounding box center [331, 175] width 36 height 9
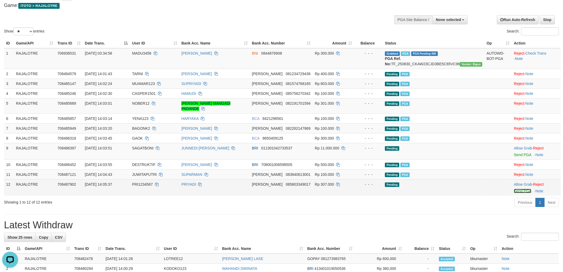
click at [519, 191] on link "Send PGA" at bounding box center [522, 191] width 17 height 4
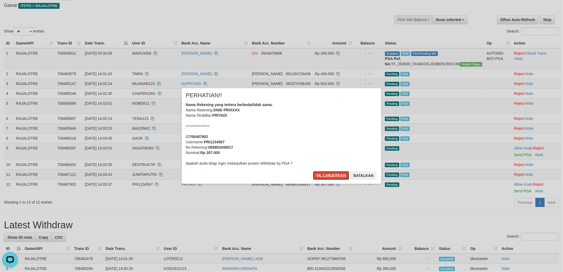
click at [313, 171] on button "Ya, lanjutkan" at bounding box center [331, 175] width 36 height 9
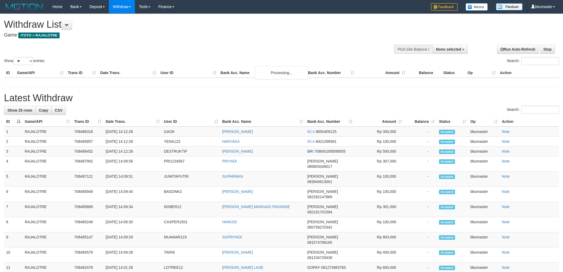
select select
select select "**"
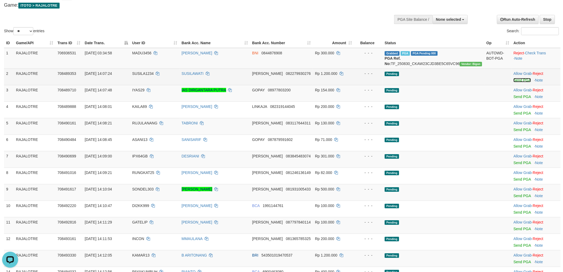
click at [513, 82] on link "Send PGA" at bounding box center [521, 80] width 17 height 4
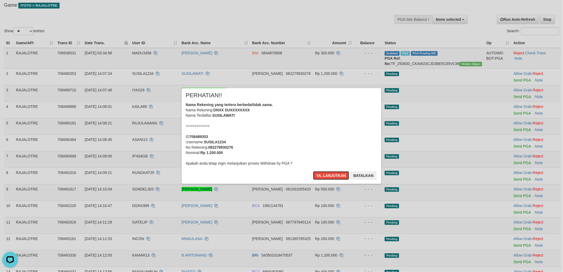
click at [313, 171] on button "Ya, lanjutkan" at bounding box center [331, 175] width 36 height 9
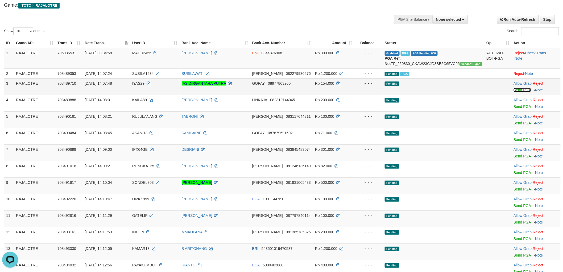
click at [520, 92] on link "Send PGA" at bounding box center [521, 90] width 17 height 4
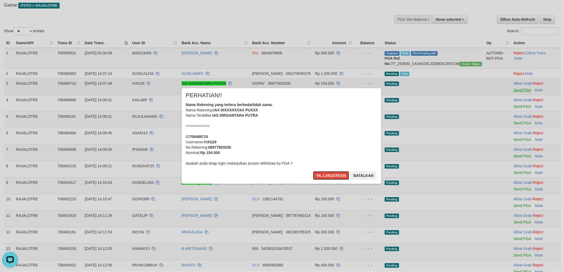
click at [313, 171] on button "Ya, lanjutkan" at bounding box center [331, 175] width 36 height 9
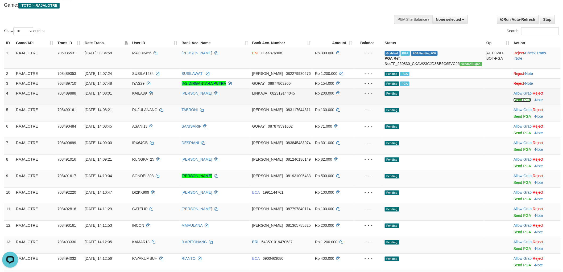
click at [519, 102] on link "Send PGA" at bounding box center [521, 100] width 17 height 4
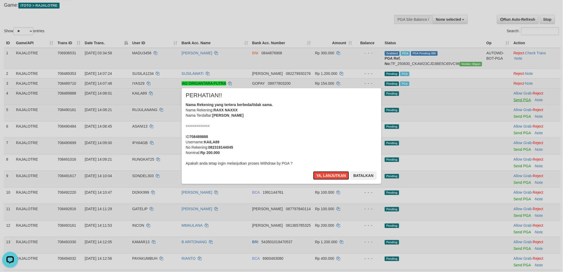
click at [313, 171] on button "Ya, lanjutkan" at bounding box center [331, 175] width 36 height 9
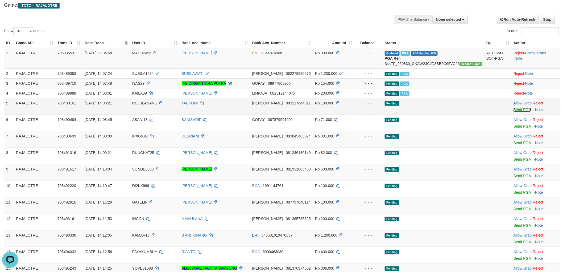
click at [519, 112] on link "Send PGA" at bounding box center [521, 109] width 17 height 4
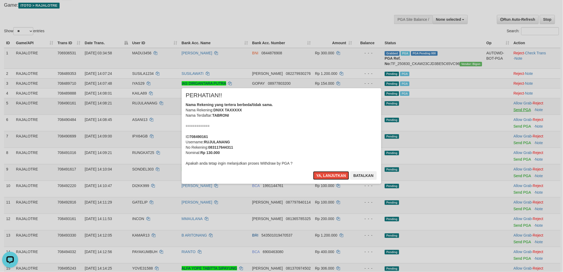
click at [313, 171] on button "Ya, lanjutkan" at bounding box center [331, 175] width 36 height 9
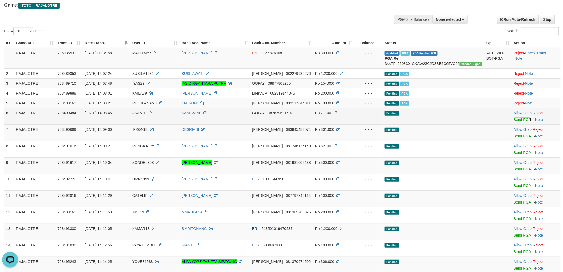
click at [522, 122] on link "Send PGA" at bounding box center [521, 119] width 17 height 4
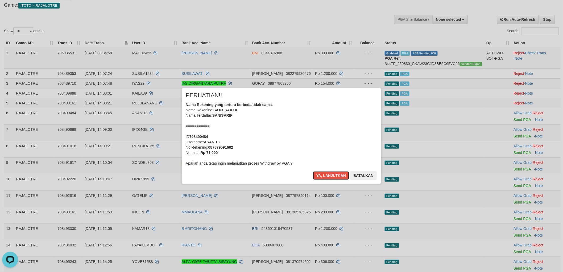
click at [313, 171] on button "Ya, lanjutkan" at bounding box center [331, 175] width 36 height 9
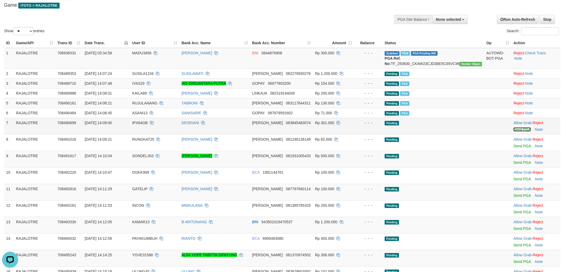
click at [520, 131] on link "Send PGA" at bounding box center [521, 129] width 17 height 4
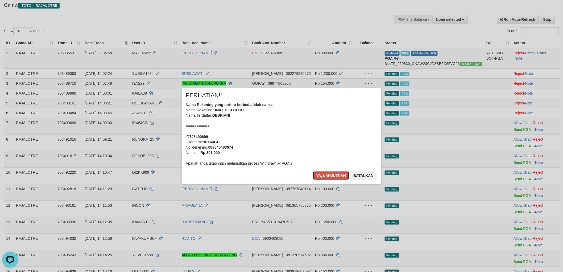
click at [313, 171] on button "Ya, lanjutkan" at bounding box center [331, 175] width 36 height 9
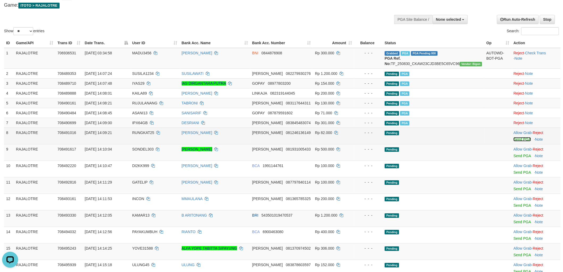
click at [523, 141] on link "Send PGA" at bounding box center [521, 139] width 17 height 4
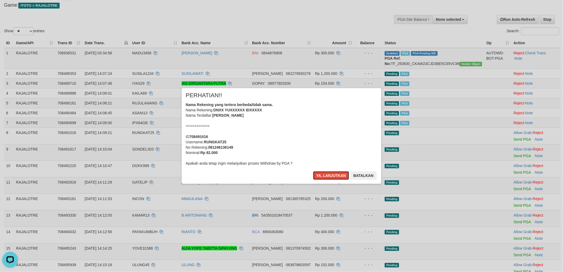
click at [313, 171] on button "Ya, lanjutkan" at bounding box center [331, 175] width 36 height 9
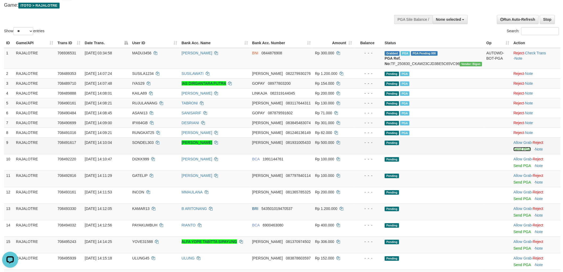
click at [524, 151] on link "Send PGA" at bounding box center [521, 149] width 17 height 4
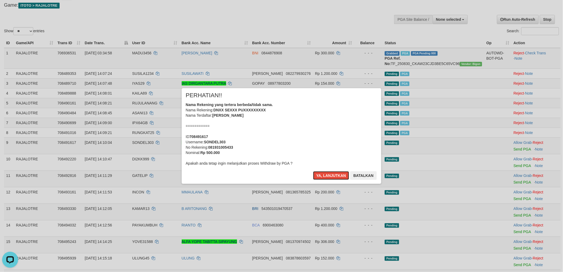
click at [313, 171] on button "Ya, lanjutkan" at bounding box center [331, 175] width 36 height 9
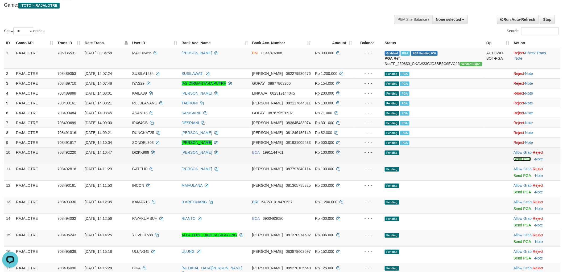
click at [519, 161] on link "Send PGA" at bounding box center [521, 159] width 17 height 4
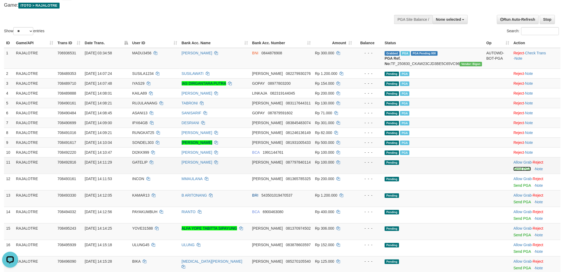
click at [519, 171] on link "Send PGA" at bounding box center [521, 169] width 17 height 4
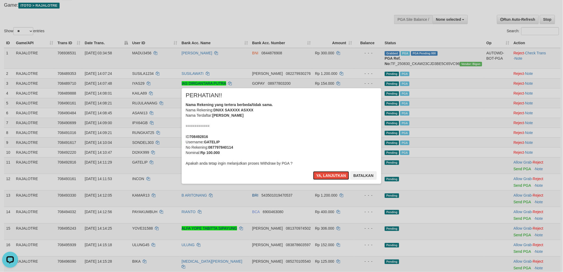
click at [313, 171] on button "Ya, lanjutkan" at bounding box center [331, 175] width 36 height 9
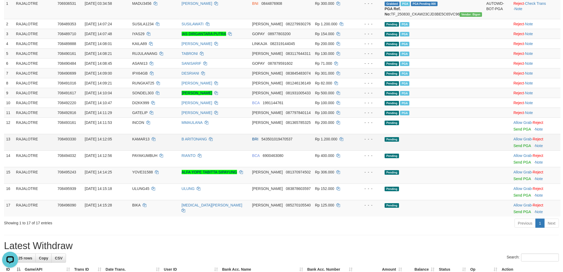
scroll to position [89, 0]
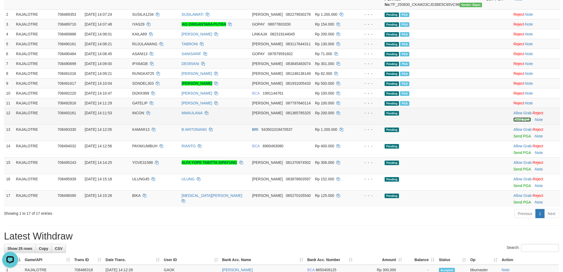
click at [522, 122] on link "Send PGA" at bounding box center [521, 119] width 17 height 4
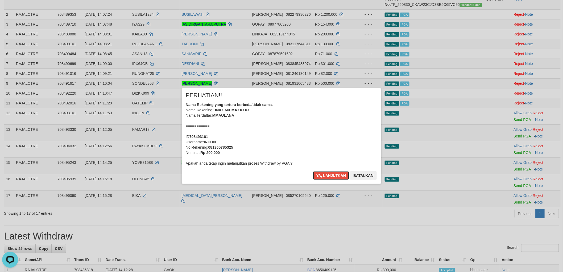
click at [313, 171] on button "Ya, lanjutkan" at bounding box center [331, 175] width 36 height 9
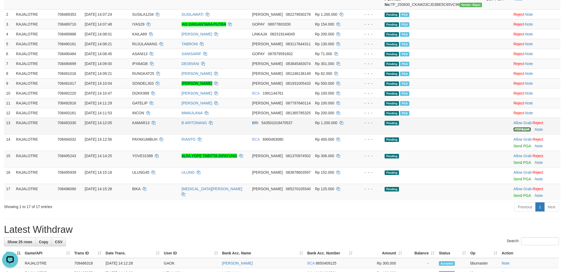
click at [523, 131] on link "Send PGA" at bounding box center [521, 129] width 17 height 4
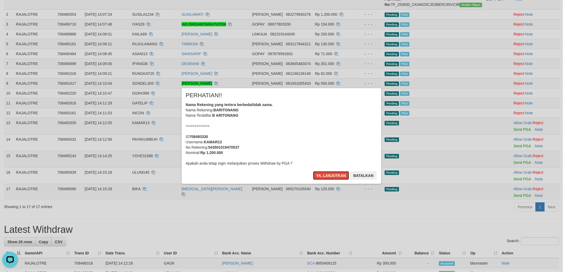
click at [313, 171] on button "Ya, lanjutkan" at bounding box center [331, 175] width 36 height 9
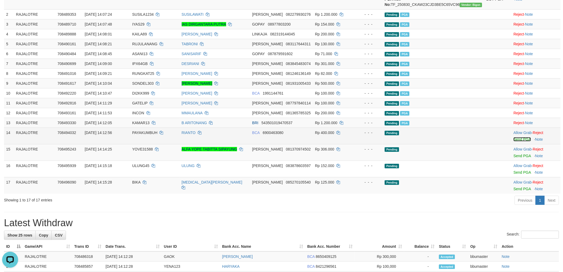
click at [522, 141] on link "Send PGA" at bounding box center [521, 139] width 17 height 4
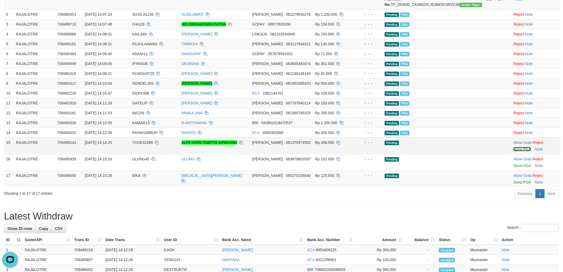
click at [525, 151] on link "Send PGA" at bounding box center [521, 149] width 17 height 4
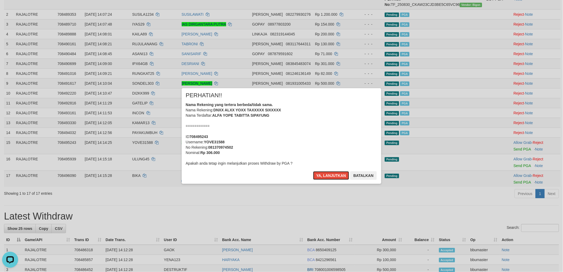
click at [313, 171] on button "Ya, lanjutkan" at bounding box center [331, 175] width 36 height 9
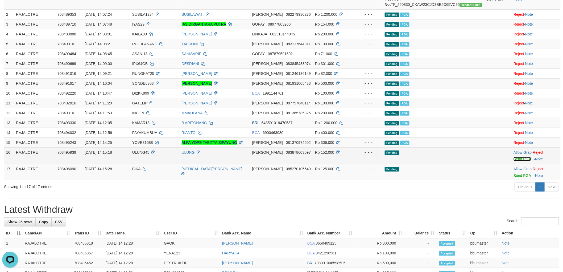
click at [521, 161] on link "Send PGA" at bounding box center [521, 159] width 17 height 4
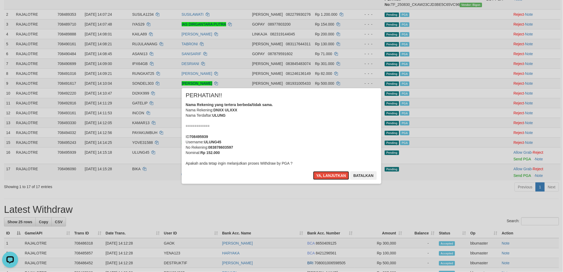
click at [313, 171] on button "Ya, lanjutkan" at bounding box center [331, 175] width 36 height 9
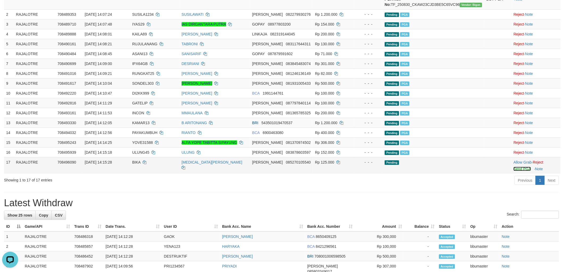
click at [516, 171] on link "Send PGA" at bounding box center [521, 169] width 17 height 4
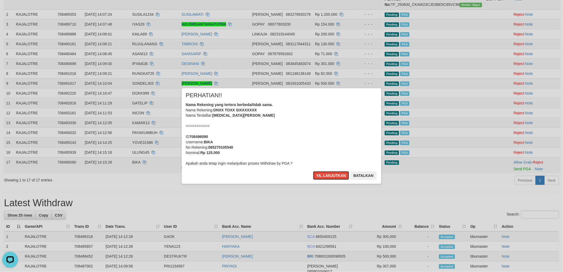
click at [313, 171] on button "Ya, lanjutkan" at bounding box center [331, 175] width 36 height 9
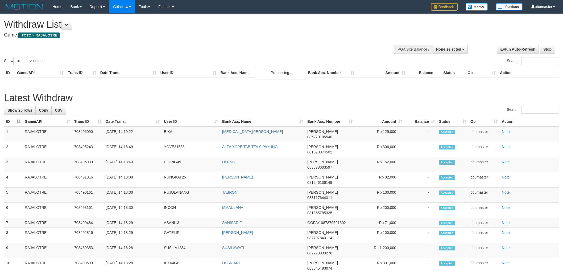
select select
select select "**"
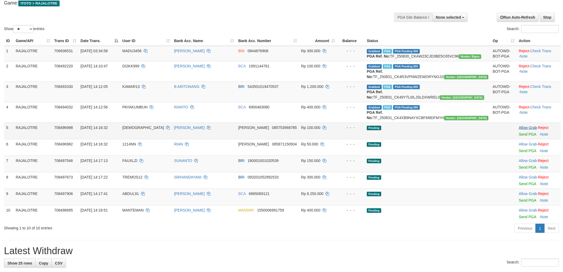
scroll to position [30, 0]
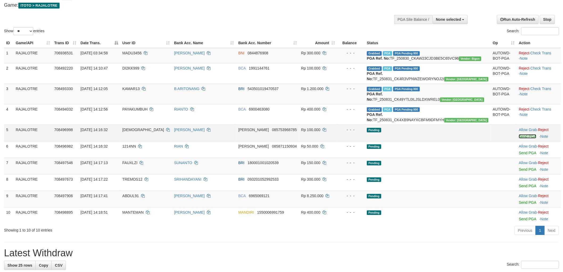
click at [519, 138] on link "Send PGA" at bounding box center [527, 136] width 17 height 4
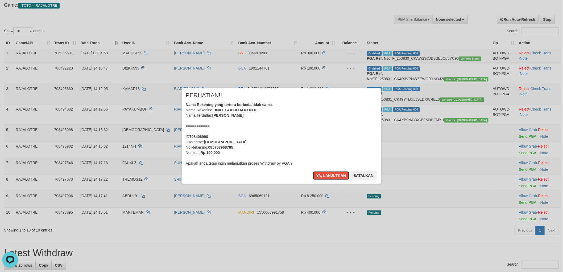
click at [313, 171] on button "Ya, lanjutkan" at bounding box center [331, 175] width 36 height 9
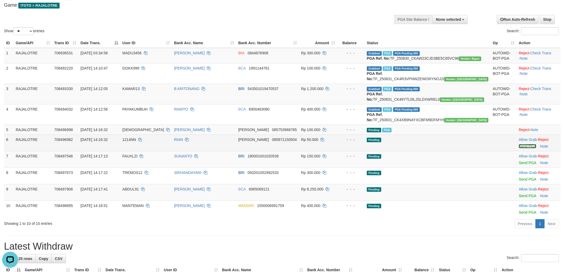
click at [519, 148] on link "Send PGA" at bounding box center [527, 146] width 17 height 4
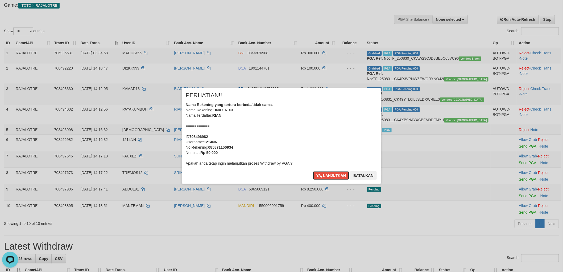
click at [313, 171] on button "Ya, lanjutkan" at bounding box center [331, 175] width 36 height 9
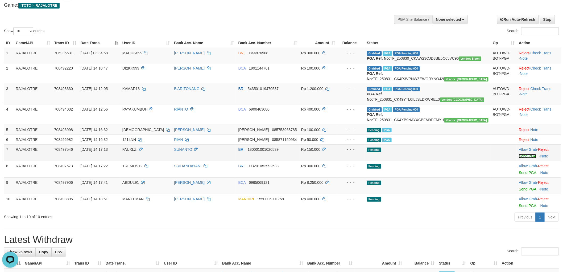
click at [521, 158] on link "Send PGA" at bounding box center [527, 156] width 17 height 4
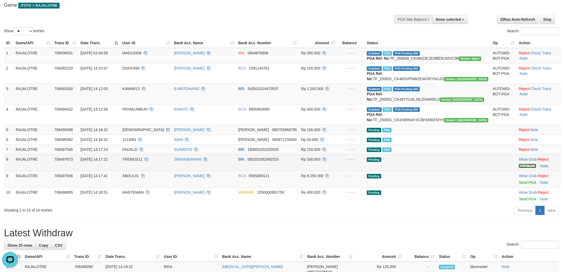
click at [522, 168] on link "Send PGA" at bounding box center [527, 166] width 17 height 4
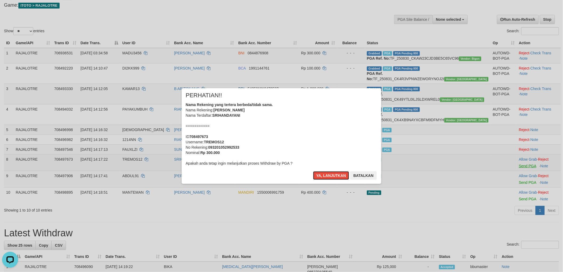
click at [313, 171] on button "Ya, lanjutkan" at bounding box center [331, 175] width 36 height 9
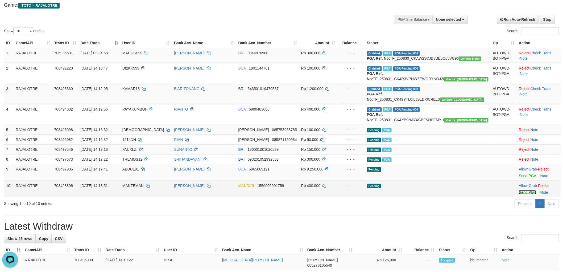
click at [519, 194] on link "Send PGA" at bounding box center [527, 192] width 17 height 4
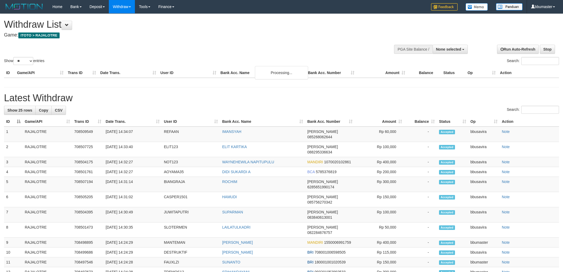
select select
select select "**"
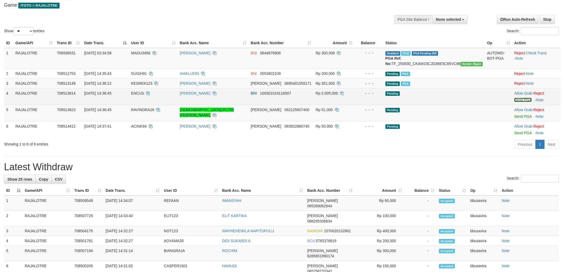
click at [525, 102] on link "Send PGA" at bounding box center [522, 100] width 17 height 4
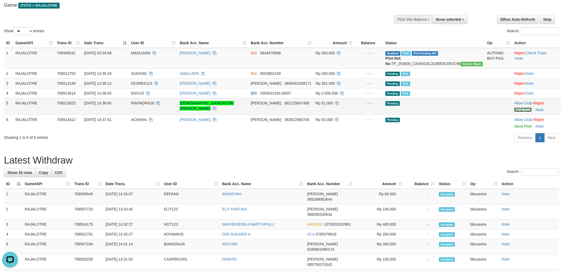
click at [518, 112] on link "Send PGA" at bounding box center [522, 109] width 17 height 4
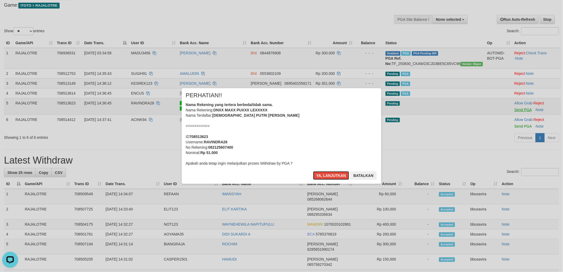
click at [313, 171] on button "Ya, lanjutkan" at bounding box center [331, 175] width 36 height 9
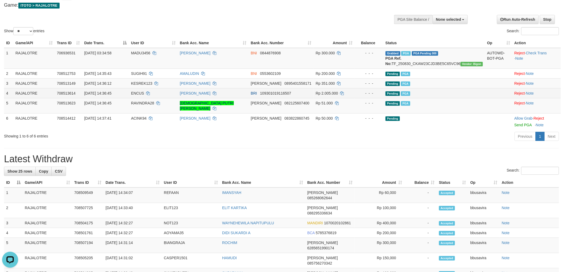
click at [291, 95] on span "109301019116507" at bounding box center [275, 93] width 31 height 4
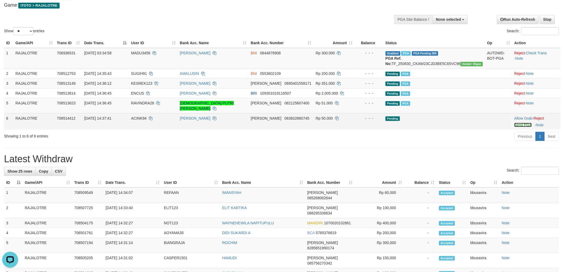
click at [514, 123] on link "Send PGA" at bounding box center [522, 125] width 17 height 4
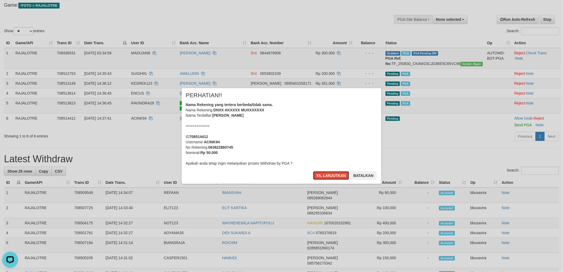
click at [313, 171] on button "Ya, lanjutkan" at bounding box center [331, 175] width 36 height 9
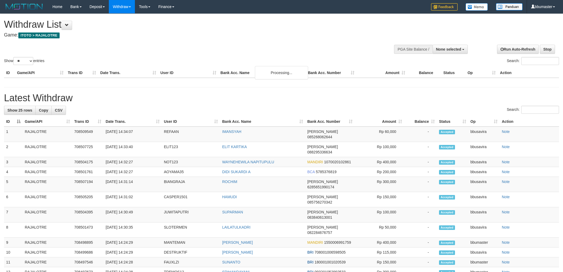
select select
select select "**"
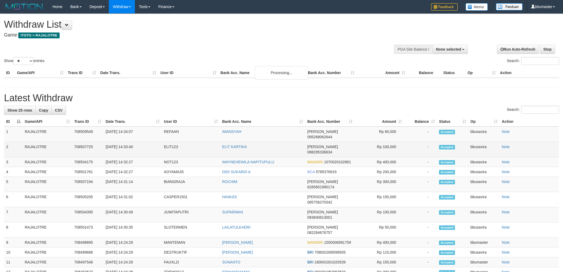
scroll to position [30, 0]
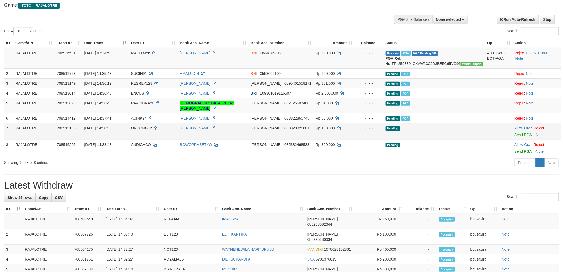
click at [515, 136] on td "Allow Grab · Reject Send PGA · Note" at bounding box center [536, 131] width 49 height 16
click at [516, 135] on link "Send PGA" at bounding box center [522, 134] width 17 height 4
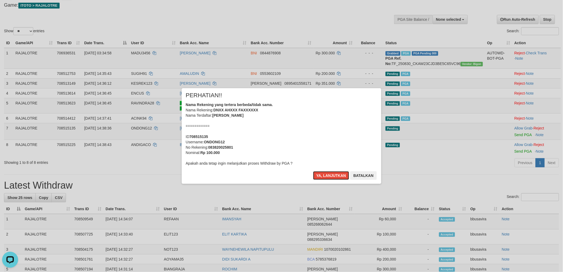
click at [313, 171] on button "Ya, lanjutkan" at bounding box center [331, 175] width 36 height 9
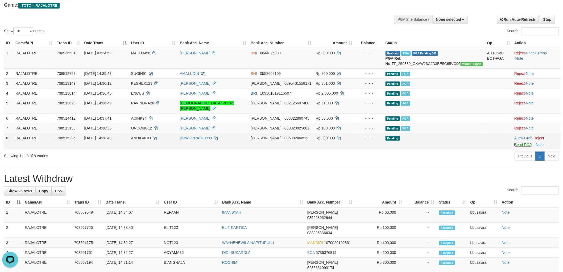
click at [515, 144] on link "Send PGA" at bounding box center [522, 144] width 17 height 4
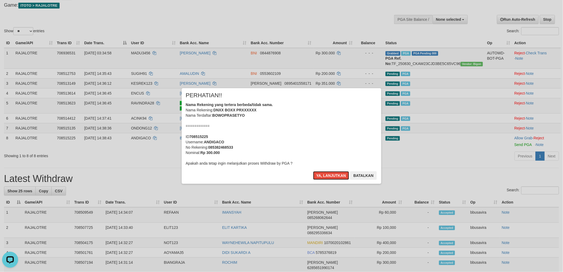
click at [313, 171] on button "Ya, lanjutkan" at bounding box center [331, 175] width 36 height 9
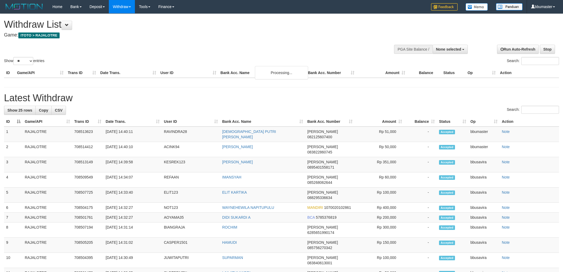
select select
select select "**"
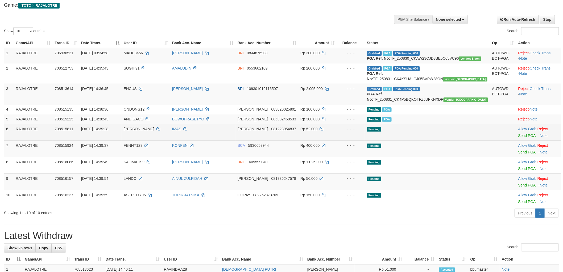
click at [518, 133] on div at bounding box center [538, 131] width 40 height 1
click at [518, 138] on link "Send PGA" at bounding box center [526, 135] width 17 height 4
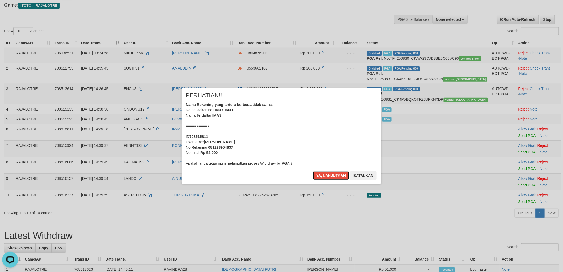
click at [313, 171] on button "Ya, lanjutkan" at bounding box center [331, 175] width 36 height 9
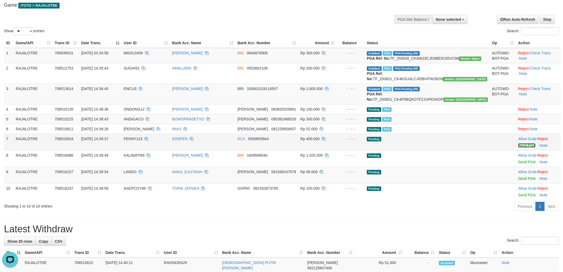
click at [522, 147] on link "Send PGA" at bounding box center [526, 145] width 17 height 4
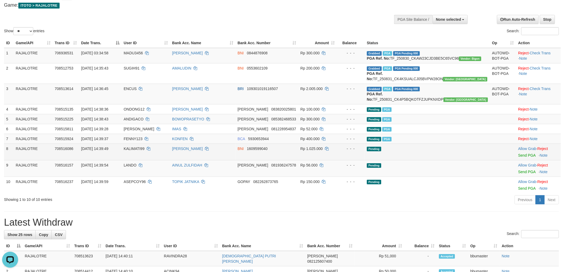
click at [519, 160] on td "Allow Grab · Reject Send PGA · Note" at bounding box center [538, 151] width 45 height 16
click at [518, 157] on link "Send PGA" at bounding box center [526, 155] width 17 height 4
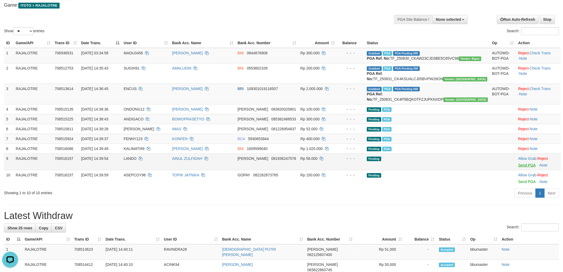
click at [519, 170] on td "Allow Grab · Reject Send PGA · Note" at bounding box center [538, 161] width 45 height 16
click at [519, 167] on link "Send PGA" at bounding box center [526, 165] width 17 height 4
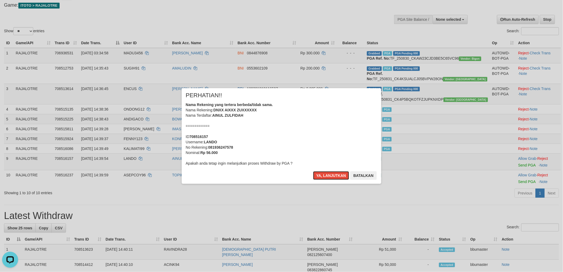
click at [313, 171] on button "Ya, lanjutkan" at bounding box center [331, 175] width 36 height 9
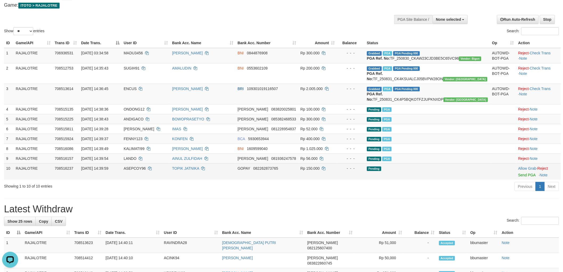
click at [523, 180] on td "Allow Grab · Reject Send PGA · Note" at bounding box center [538, 171] width 45 height 16
click at [520, 177] on link "Send PGA" at bounding box center [526, 175] width 17 height 4
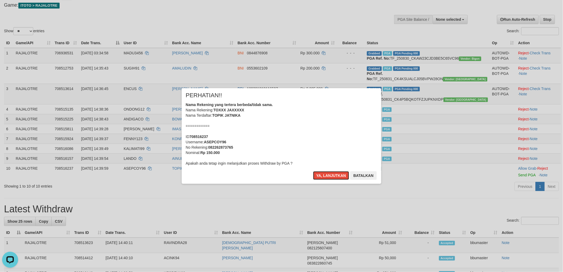
click at [313, 171] on button "Ya, lanjutkan" at bounding box center [331, 175] width 36 height 9
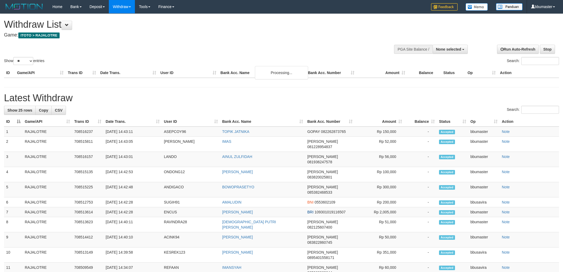
select select
select select "**"
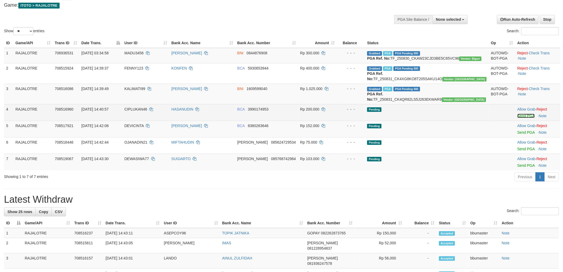
click at [517, 118] on link "Send PGA" at bounding box center [525, 116] width 17 height 4
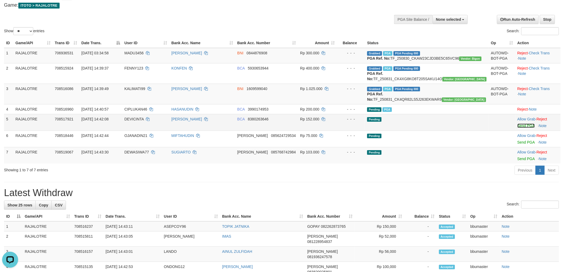
click at [518, 128] on link "Send PGA" at bounding box center [525, 125] width 17 height 4
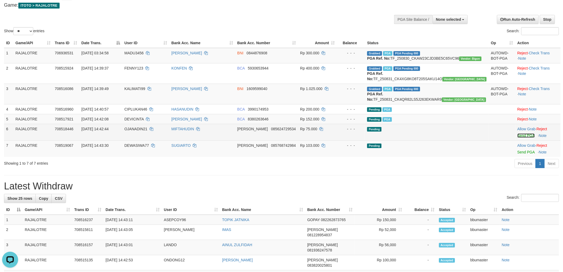
click at [521, 138] on link "Send PGA" at bounding box center [525, 135] width 17 height 4
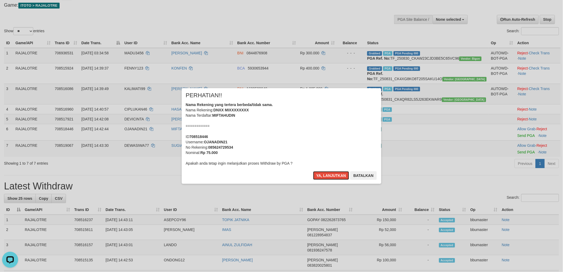
click at [313, 171] on button "Ya, lanjutkan" at bounding box center [331, 175] width 36 height 9
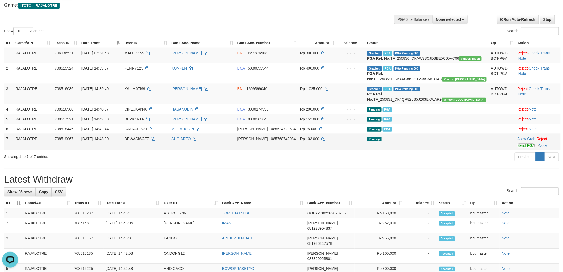
click at [518, 147] on link "Send PGA" at bounding box center [525, 145] width 17 height 4
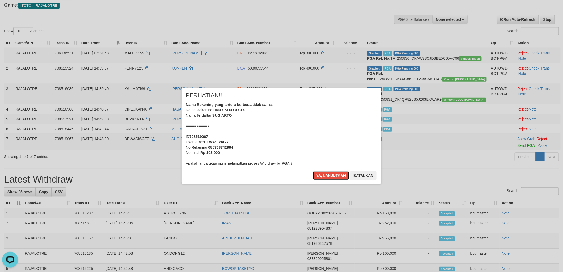
click at [313, 171] on button "Ya, lanjutkan" at bounding box center [331, 175] width 36 height 9
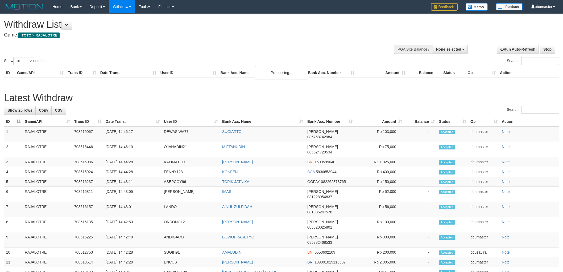
select select
select select "**"
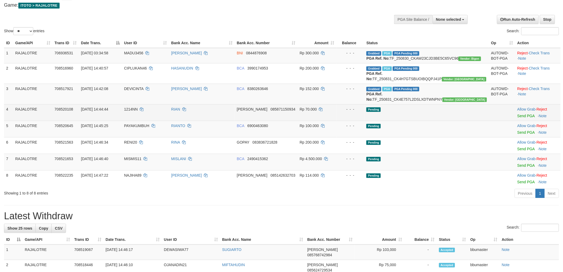
click at [517, 113] on div at bounding box center [537, 112] width 41 height 1
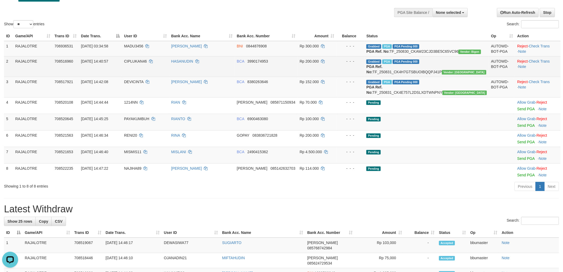
scroll to position [1, 0]
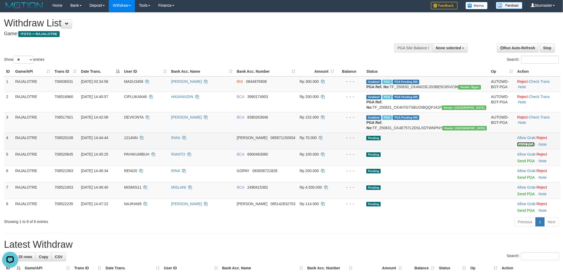
click at [522, 146] on link "Send PGA" at bounding box center [525, 144] width 17 height 4
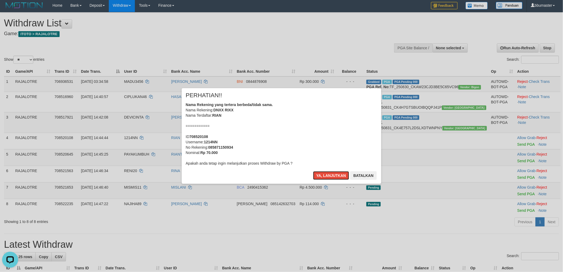
click at [313, 171] on button "Ya, lanjutkan" at bounding box center [331, 175] width 36 height 9
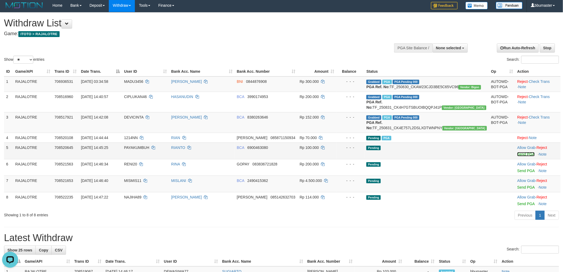
click at [517, 156] on link "Send PGA" at bounding box center [525, 154] width 17 height 4
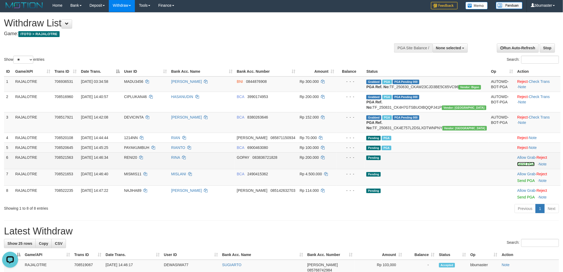
click at [517, 166] on link "Send PGA" at bounding box center [525, 164] width 17 height 4
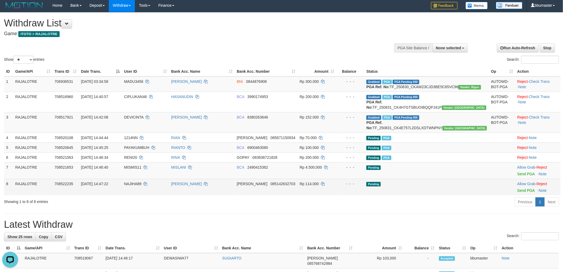
click at [519, 188] on div at bounding box center [537, 186] width 41 height 1
click at [518, 192] on link "Send PGA" at bounding box center [525, 190] width 17 height 4
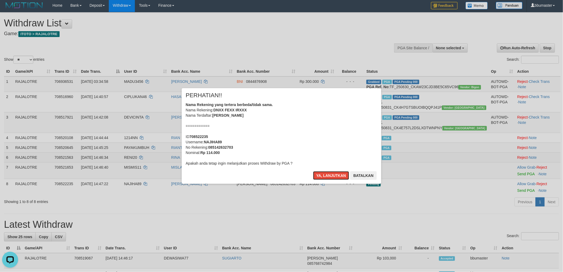
click at [313, 171] on button "Ya, lanjutkan" at bounding box center [331, 175] width 36 height 9
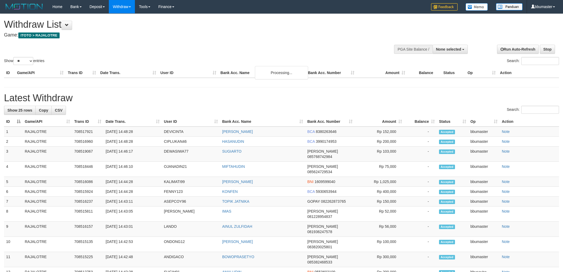
select select
select select "**"
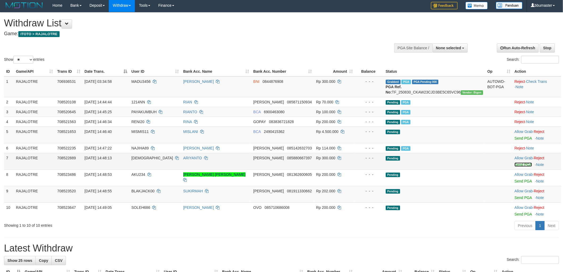
click at [518, 167] on link "Send PGA" at bounding box center [522, 164] width 17 height 4
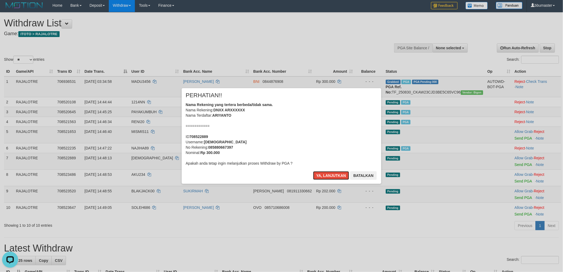
click at [313, 171] on button "Ya, lanjutkan" at bounding box center [331, 175] width 36 height 9
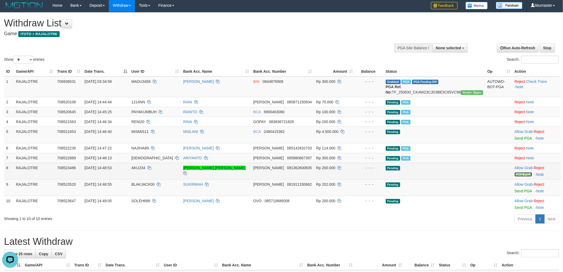
click at [520, 176] on link "Send PGA" at bounding box center [522, 174] width 17 height 4
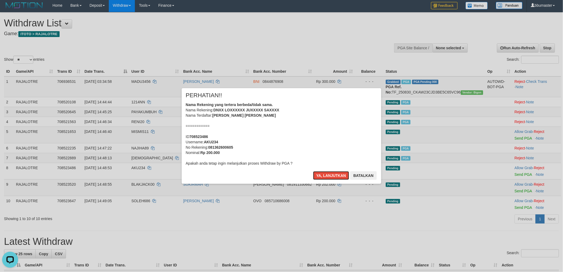
click at [313, 171] on button "Ya, lanjutkan" at bounding box center [331, 175] width 36 height 9
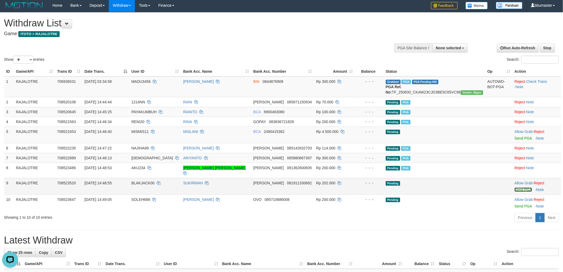
click at [520, 188] on link "Send PGA" at bounding box center [522, 189] width 17 height 4
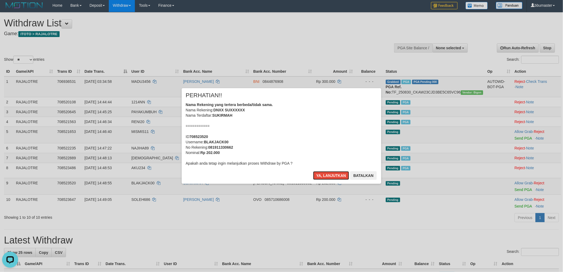
click at [313, 171] on button "Ya, lanjutkan" at bounding box center [331, 175] width 36 height 9
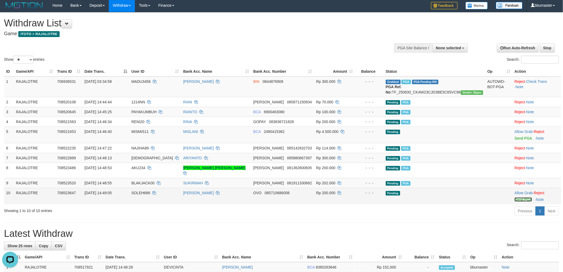
click at [518, 198] on link "Send PGA" at bounding box center [522, 199] width 17 height 4
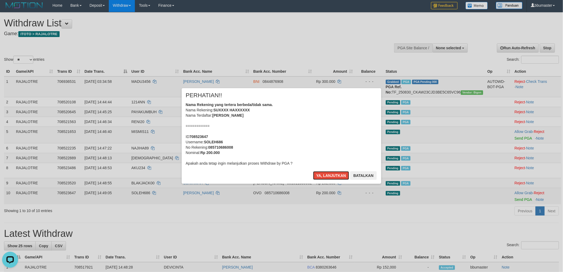
click at [313, 171] on button "Ya, lanjutkan" at bounding box center [331, 175] width 36 height 9
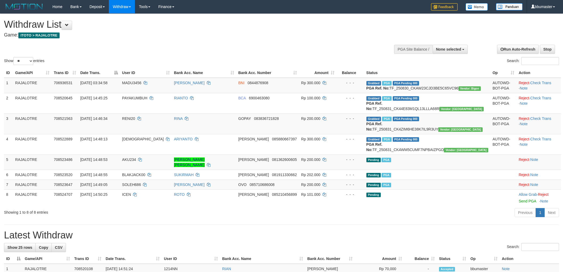
select select
select select "**"
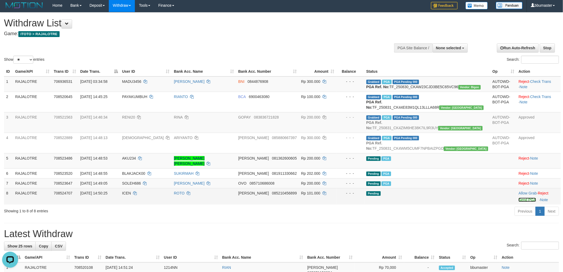
click at [518, 202] on link "Send PGA" at bounding box center [526, 199] width 17 height 4
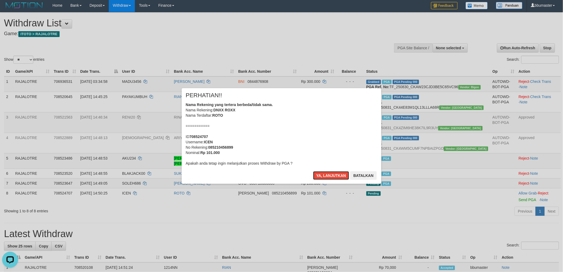
click at [313, 171] on button "Ya, lanjutkan" at bounding box center [331, 175] width 36 height 9
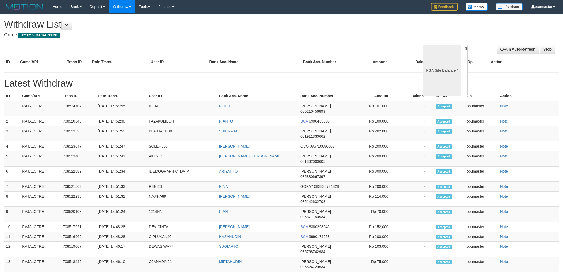
select select
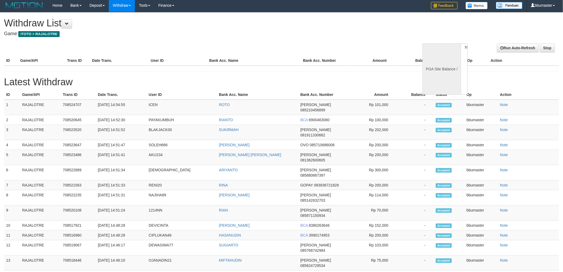
select select "**"
select select
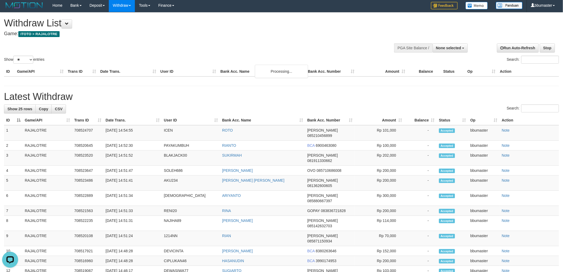
scroll to position [0, 0]
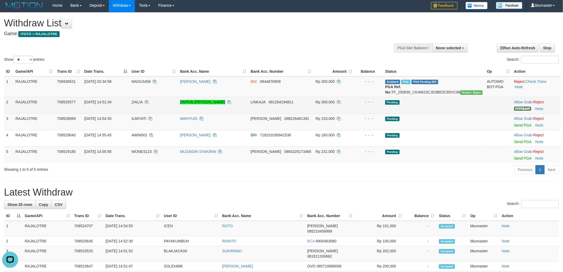
click at [522, 111] on link "Send PGA" at bounding box center [522, 108] width 17 height 4
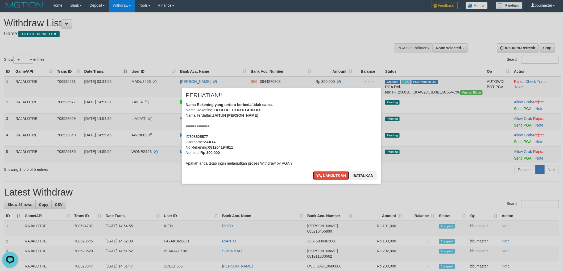
click at [313, 171] on button "Ya, lanjutkan" at bounding box center [331, 175] width 36 height 9
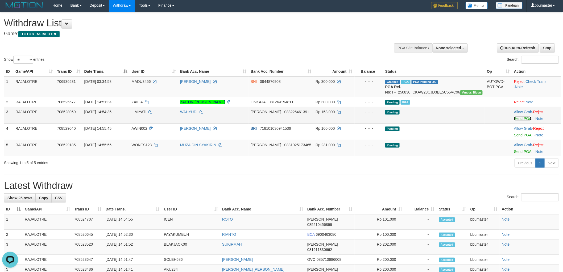
click at [518, 121] on link "Send PGA" at bounding box center [522, 118] width 17 height 4
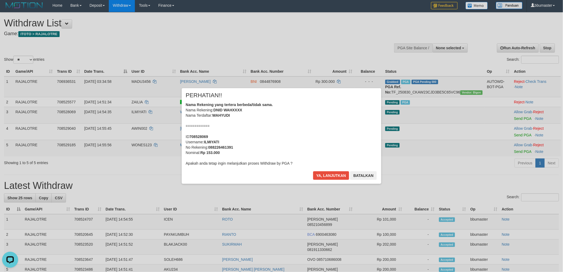
click at [345, 181] on div "Ya, lanjutkan Batalkan" at bounding box center [345, 177] width 65 height 13
click at [344, 178] on button "Ya, lanjutkan" at bounding box center [331, 175] width 36 height 9
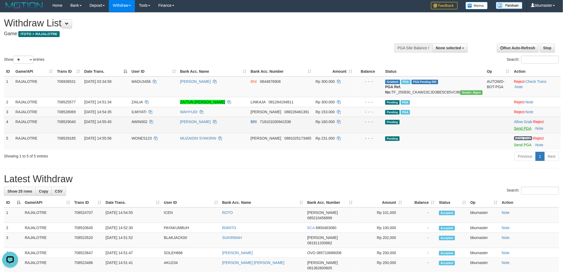
click at [522, 140] on link "Allow Grab" at bounding box center [523, 138] width 18 height 4
click at [515, 130] on link "Send PGA" at bounding box center [522, 128] width 17 height 4
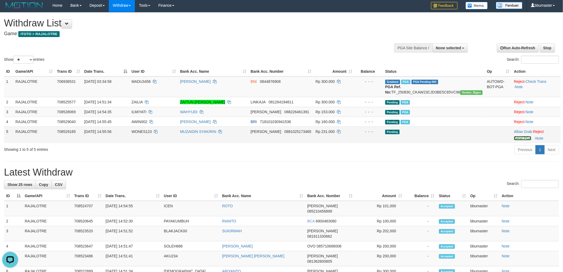
click at [520, 140] on link "Send PGA" at bounding box center [522, 138] width 17 height 4
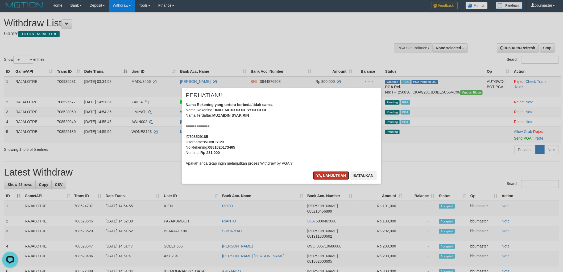
click at [344, 174] on button "Ya, lanjutkan" at bounding box center [331, 175] width 36 height 9
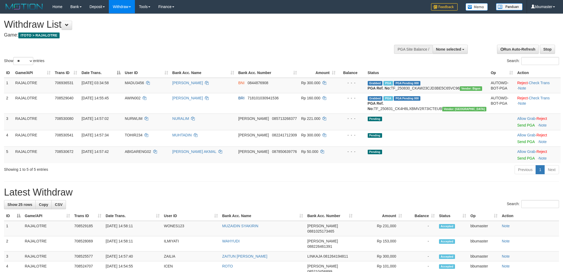
select select
select select "**"
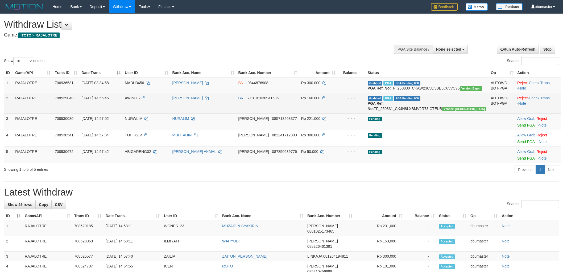
scroll to position [1, 0]
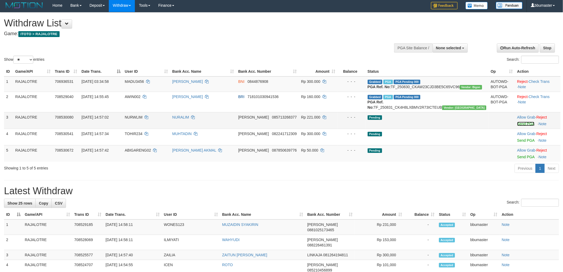
click at [521, 126] on link "Send PGA" at bounding box center [525, 124] width 17 height 4
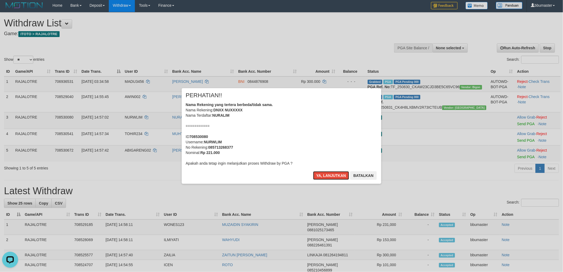
click at [313, 171] on button "Ya, lanjutkan" at bounding box center [331, 175] width 36 height 9
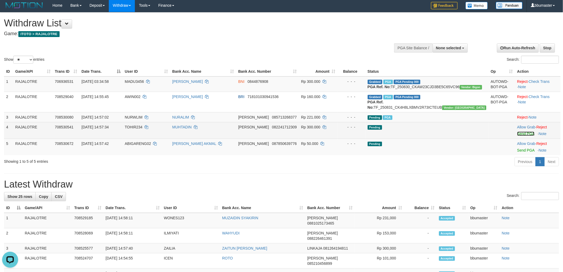
click at [520, 136] on link "Send PGA" at bounding box center [525, 133] width 17 height 4
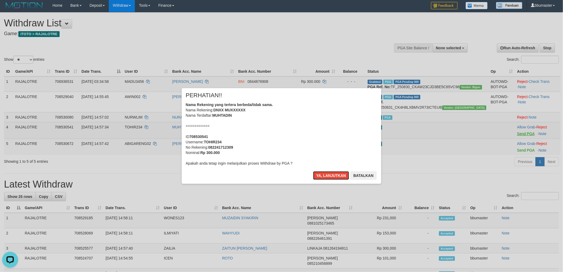
click at [313, 171] on button "Ya, lanjutkan" at bounding box center [331, 175] width 36 height 9
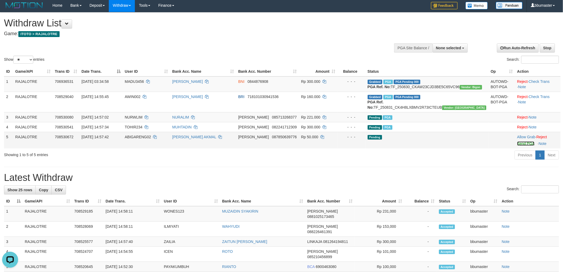
click at [517, 146] on link "Send PGA" at bounding box center [525, 143] width 17 height 4
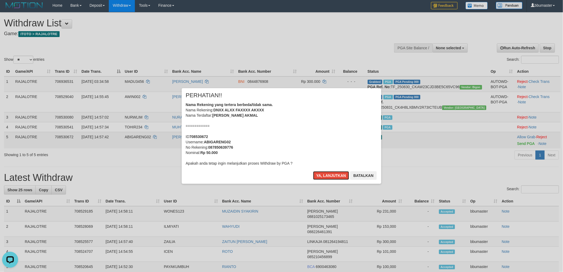
click at [313, 171] on button "Ya, lanjutkan" at bounding box center [331, 175] width 36 height 9
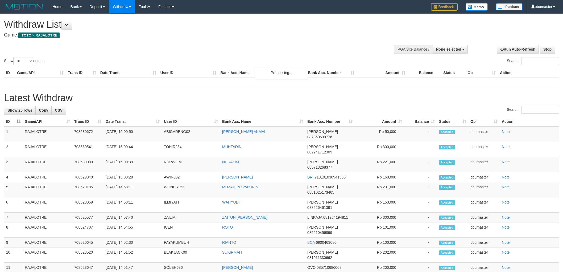
select select
select select "**"
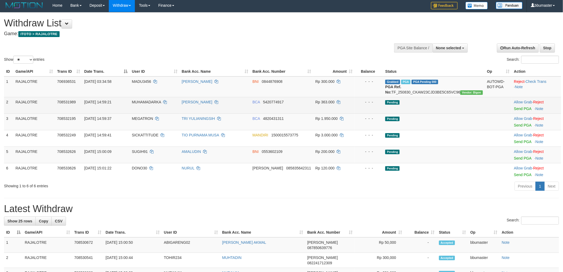
click at [512, 113] on td "Allow Grab · Reject Send PGA · Note" at bounding box center [536, 105] width 49 height 16
click at [516, 111] on link "Send PGA" at bounding box center [522, 108] width 17 height 4
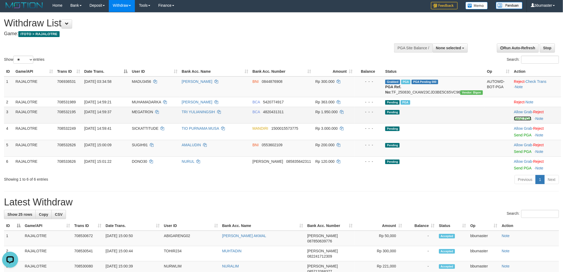
click at [521, 121] on link "Send PGA" at bounding box center [522, 118] width 17 height 4
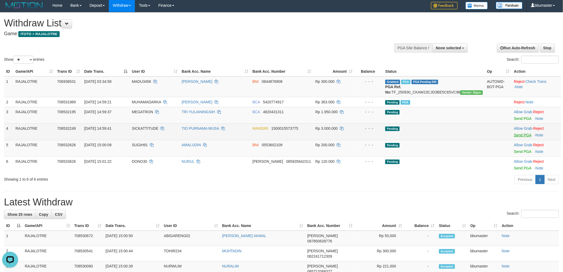
click at [518, 137] on link "Send PGA" at bounding box center [522, 135] width 17 height 4
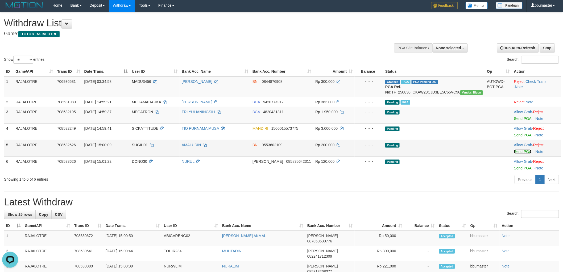
click at [518, 156] on tbody "1 RAJALOTRE 706936531 [DATE] 03:34:58 MADU3456 MAIDIL HARIS BNI 0844876908 Rp 3…" at bounding box center [282, 124] width 557 height 96
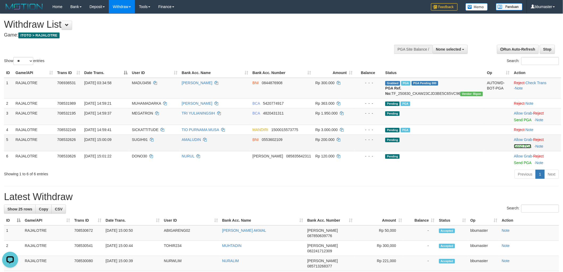
click at [514, 148] on link "Send PGA" at bounding box center [522, 146] width 17 height 4
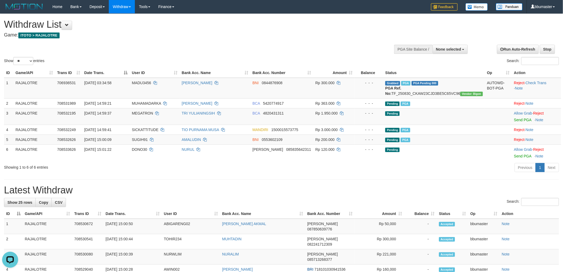
click at [514, 168] on div "Previous 1 Next" at bounding box center [399, 167] width 320 height 11
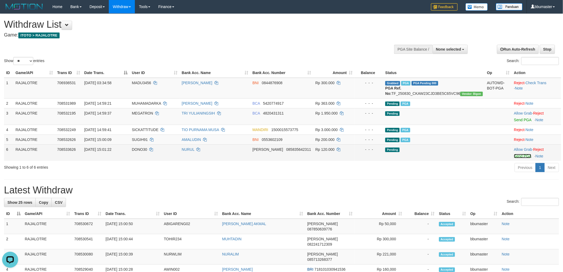
click at [514, 158] on link "Send PGA" at bounding box center [522, 156] width 17 height 4
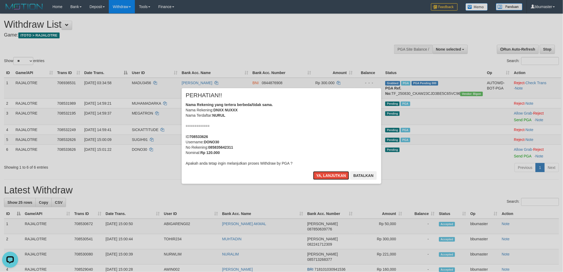
click at [313, 171] on button "Ya, lanjutkan" at bounding box center [331, 175] width 36 height 9
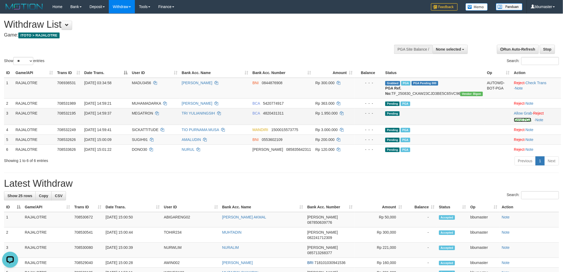
click at [514, 122] on link "Send PGA" at bounding box center [522, 120] width 17 height 4
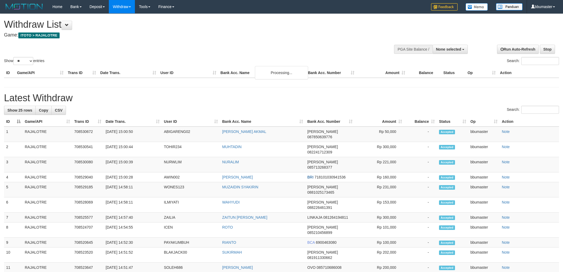
select select
select select "**"
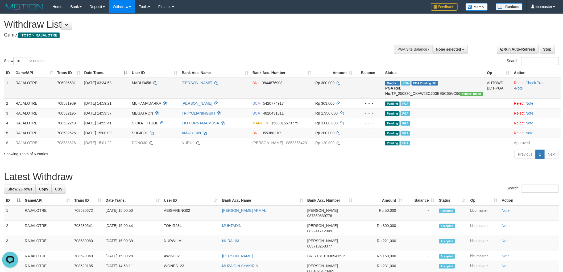
click at [82, 94] on td "706936531" at bounding box center [68, 88] width 27 height 21
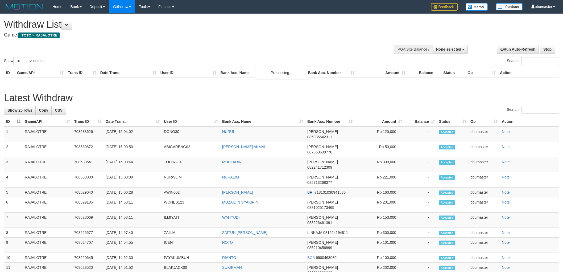
select select
select select "**"
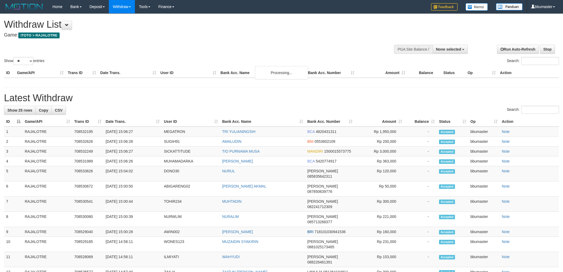
select select
select select "**"
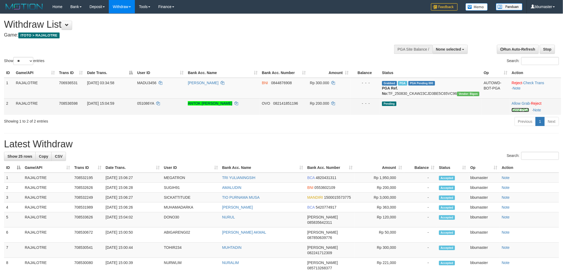
click at [518, 112] on link "Send PGA" at bounding box center [520, 110] width 17 height 4
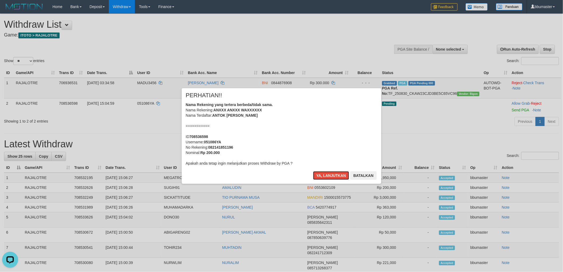
click at [313, 171] on button "Ya, lanjutkan" at bounding box center [331, 175] width 36 height 9
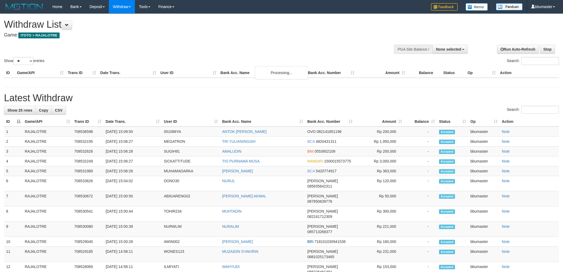
select select
select select "**"
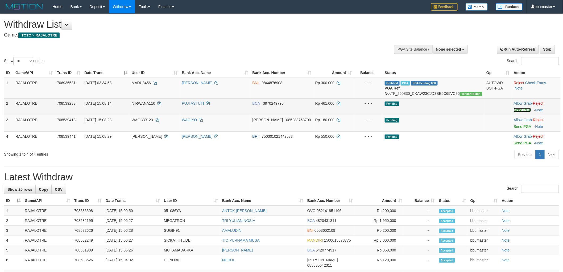
click at [517, 112] on link "Send PGA" at bounding box center [522, 110] width 17 height 4
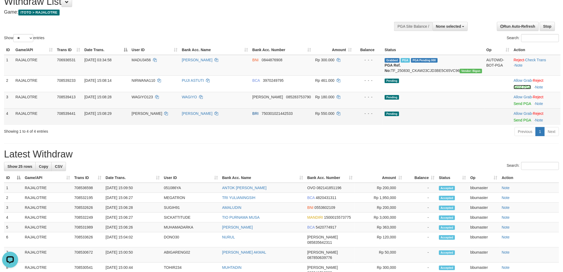
scroll to position [59, 0]
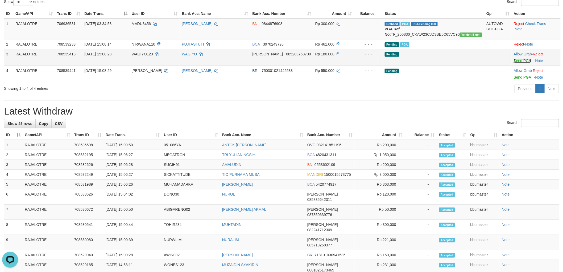
click at [522, 63] on link "Send PGA" at bounding box center [522, 61] width 17 height 4
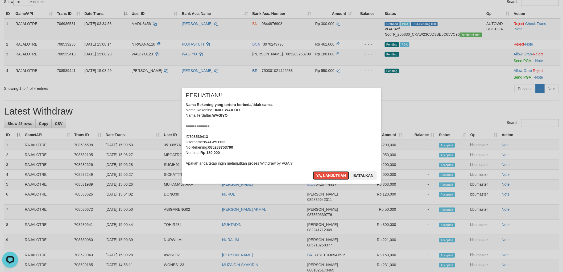
click at [313, 171] on button "Ya, lanjutkan" at bounding box center [331, 175] width 36 height 9
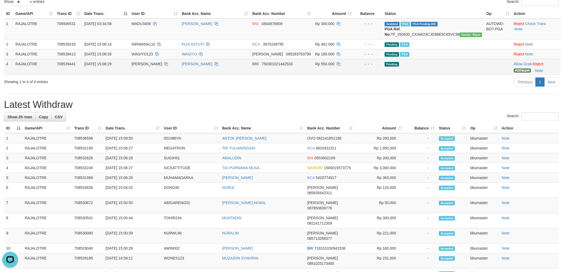
click at [520, 73] on link "Send PGA" at bounding box center [522, 70] width 17 height 4
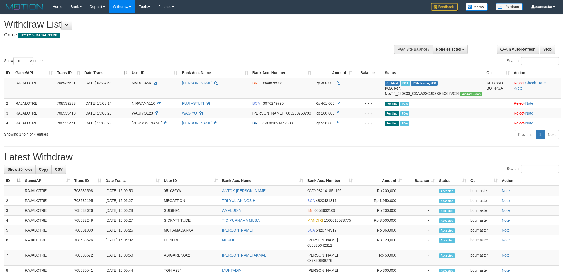
select select
select select "**"
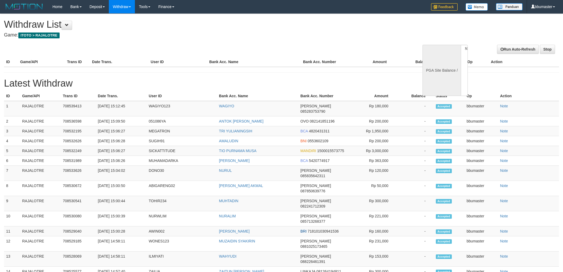
select select
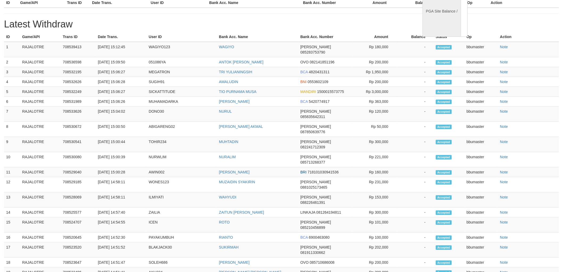
select select "**"
select select
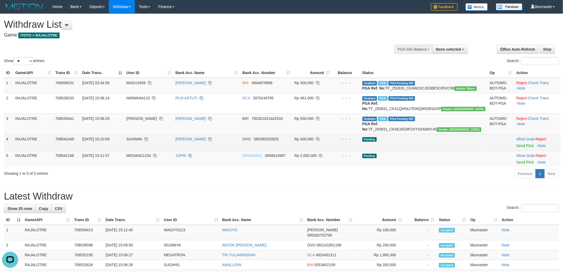
click at [521, 150] on td "Allow Grab · Reject Send PGA · Note" at bounding box center [537, 142] width 46 height 16
click at [518, 148] on link "Send PGA" at bounding box center [524, 145] width 17 height 4
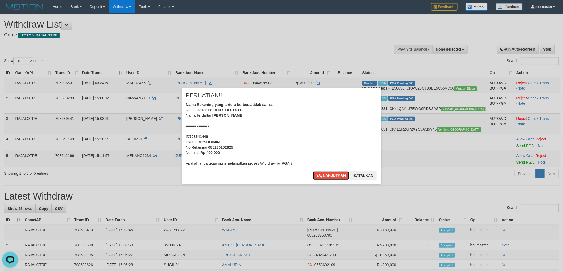
click at [313, 171] on button "Ya, lanjutkan" at bounding box center [331, 175] width 36 height 9
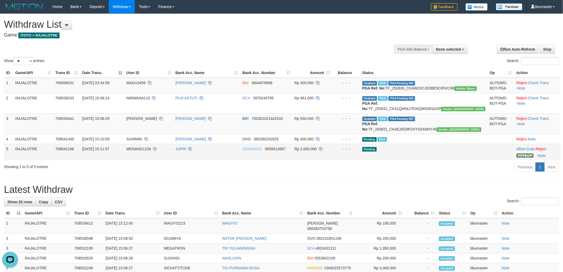
click at [519, 157] on link "Send PGA" at bounding box center [524, 155] width 17 height 4
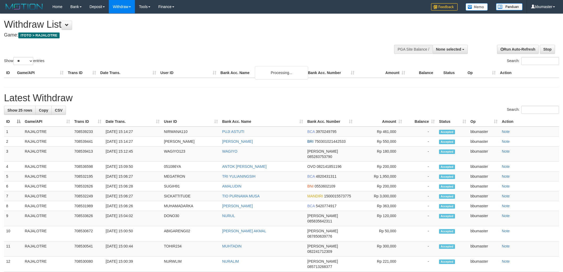
select select
select select "**"
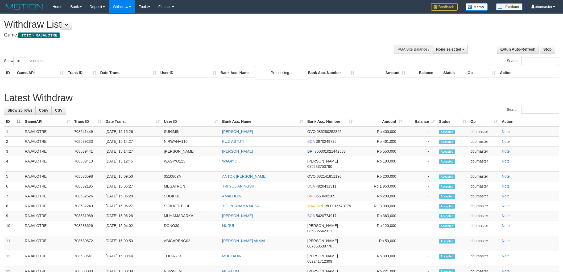
select select
select select "**"
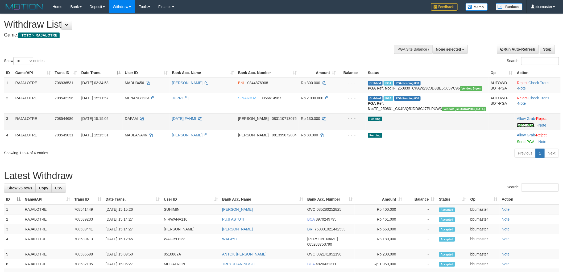
click at [517, 127] on link "Send PGA" at bounding box center [525, 125] width 17 height 4
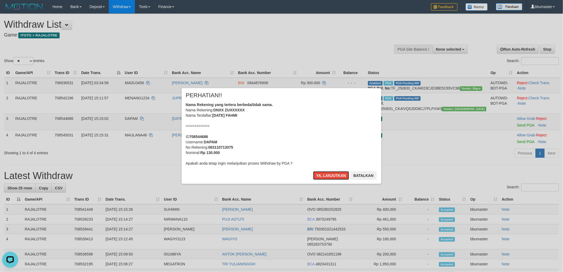
click at [313, 171] on button "Ya, lanjutkan" at bounding box center [331, 175] width 36 height 9
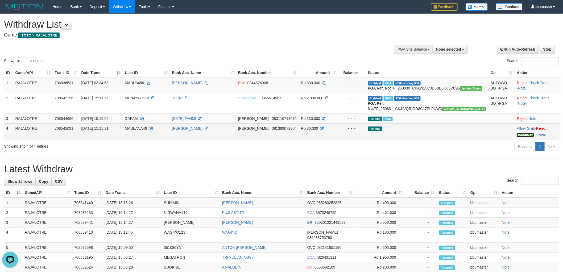
click at [518, 137] on link "Send PGA" at bounding box center [525, 135] width 17 height 4
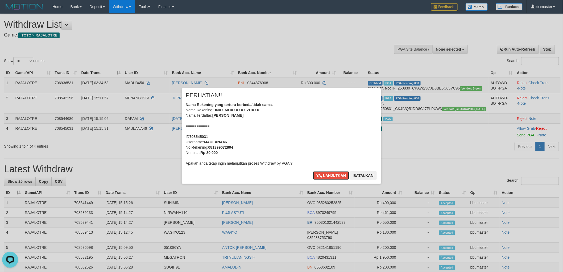
click at [313, 171] on button "Ya, lanjutkan" at bounding box center [331, 175] width 36 height 9
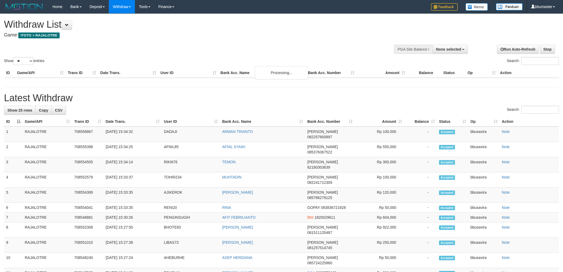
select select
select select "**"
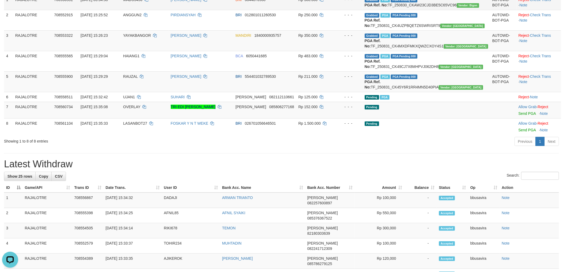
scroll to position [89, 0]
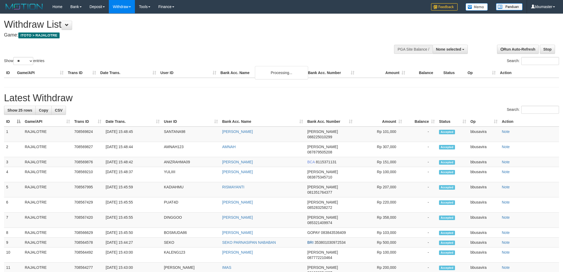
select select
select select "**"
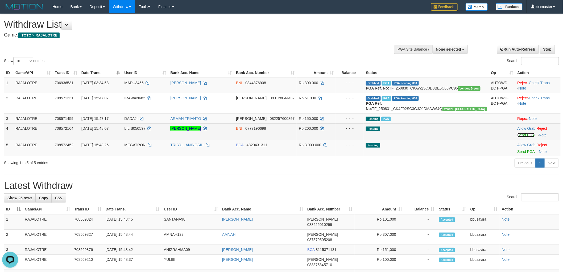
click at [517, 137] on link "Send PGA" at bounding box center [525, 135] width 17 height 4
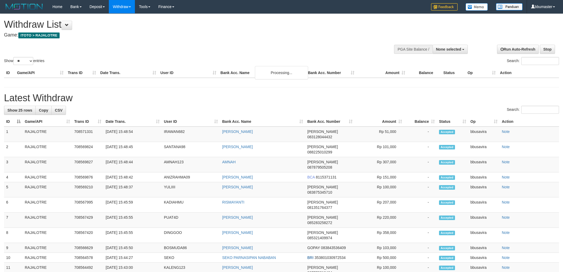
select select
select select "**"
select select
select select "**"
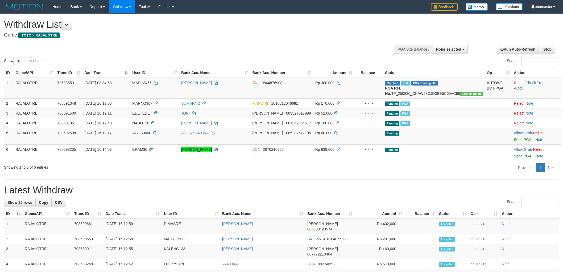
select select
select select "**"
click at [514, 142] on link "Send PGA" at bounding box center [522, 139] width 17 height 4
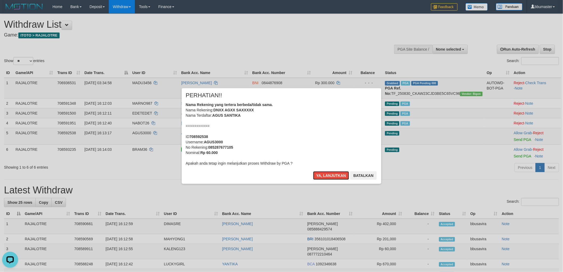
click at [313, 171] on button "Ya, lanjutkan" at bounding box center [331, 175] width 36 height 9
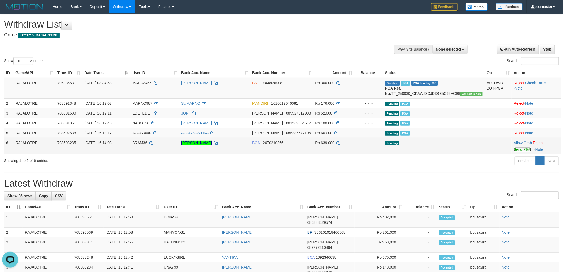
click at [517, 151] on link "Send PGA" at bounding box center [522, 149] width 17 height 4
